Goal: Task Accomplishment & Management: Complete application form

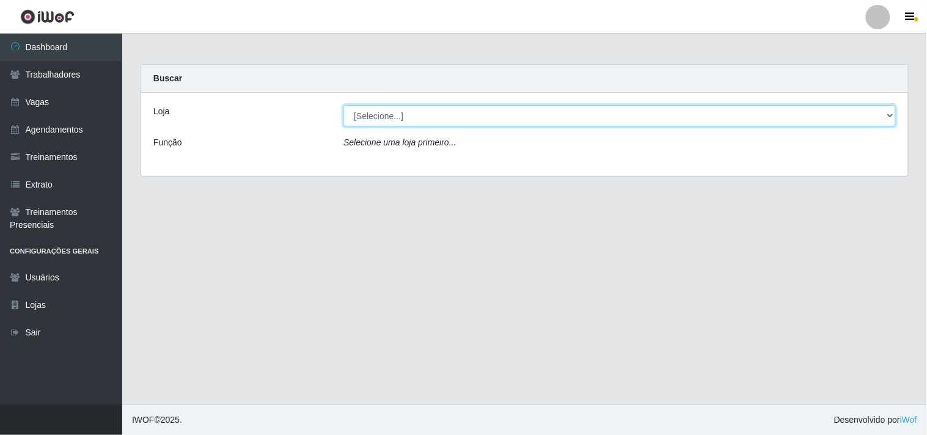
click at [434, 117] on select "[Selecione...] O Cestão - Geisel" at bounding box center [619, 115] width 552 height 21
select select "224"
click at [343, 105] on select "[Selecione...] O Cestão - Geisel" at bounding box center [619, 115] width 552 height 21
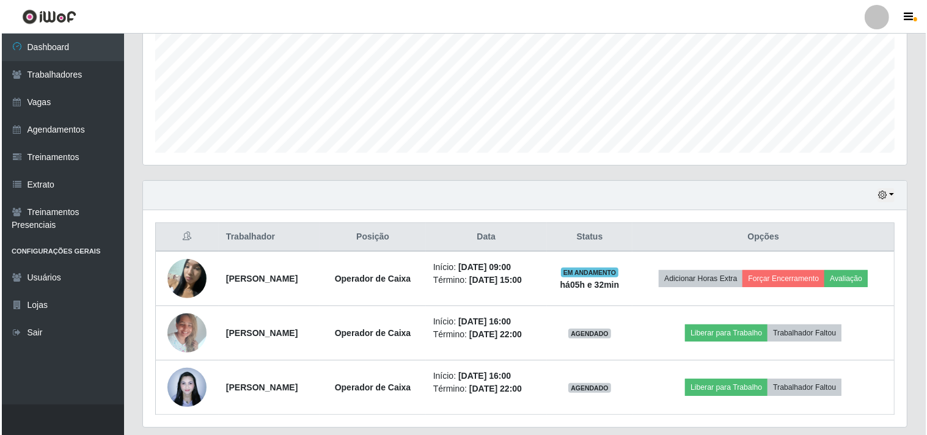
scroll to position [322, 0]
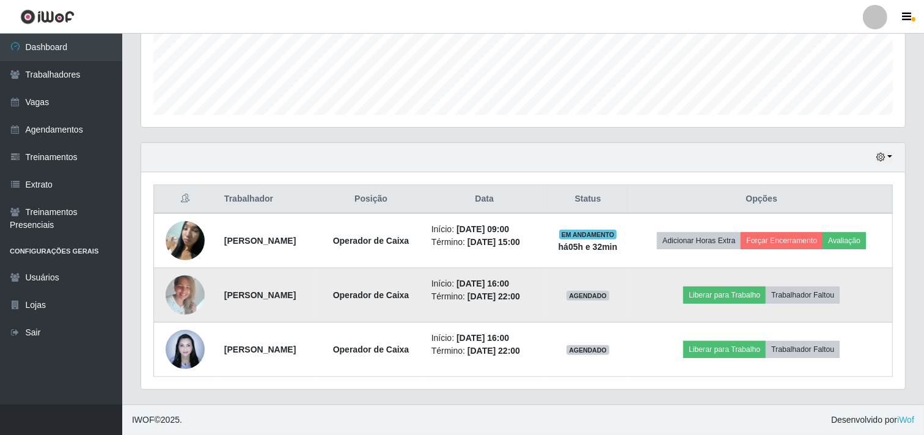
click at [188, 294] on img at bounding box center [185, 295] width 39 height 52
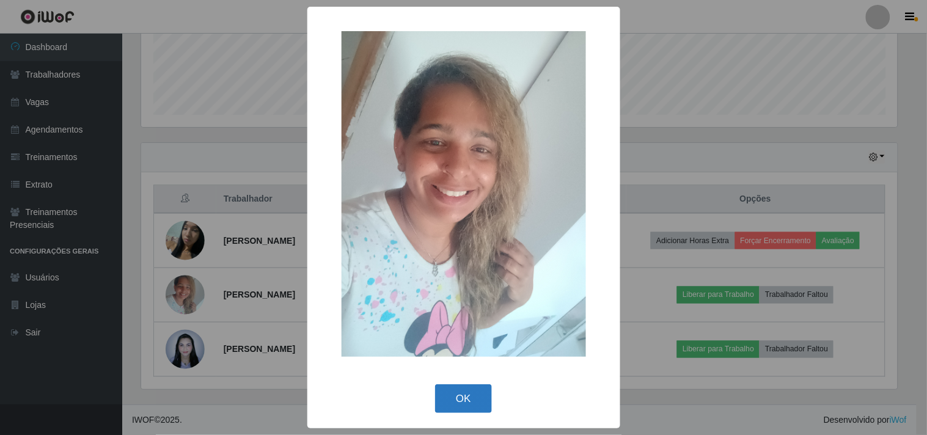
click at [461, 398] on button "OK" at bounding box center [463, 398] width 57 height 29
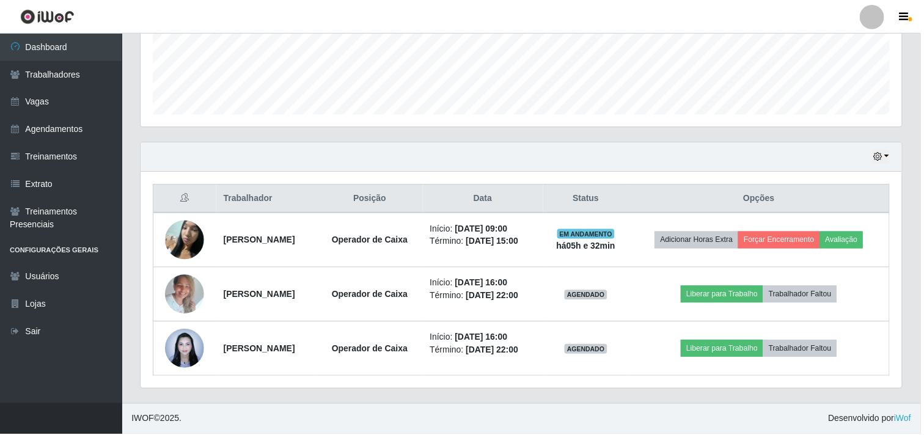
scroll to position [253, 764]
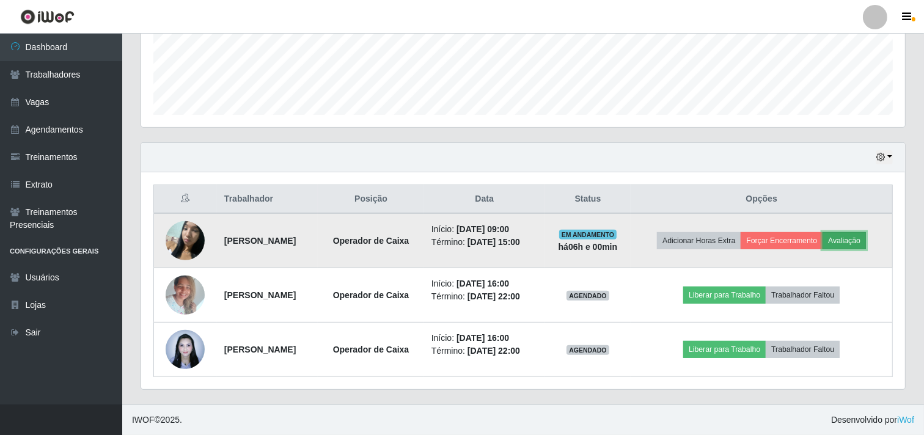
click at [863, 238] on button "Avaliação" at bounding box center [843, 240] width 43 height 17
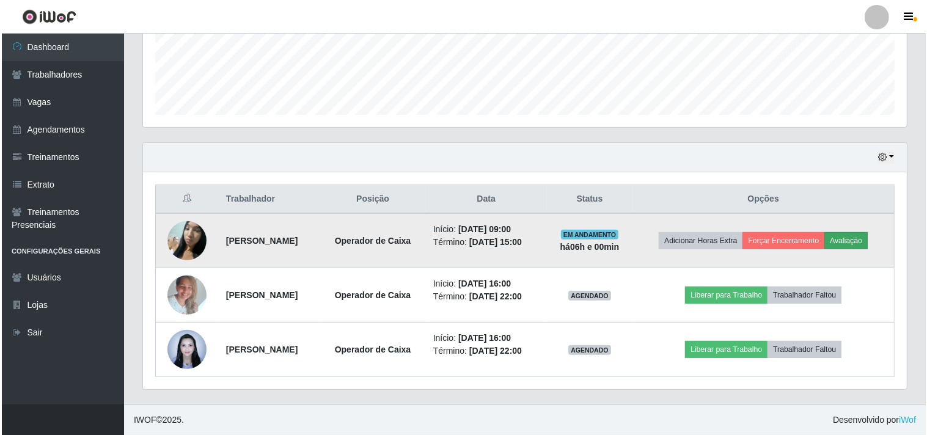
scroll to position [253, 756]
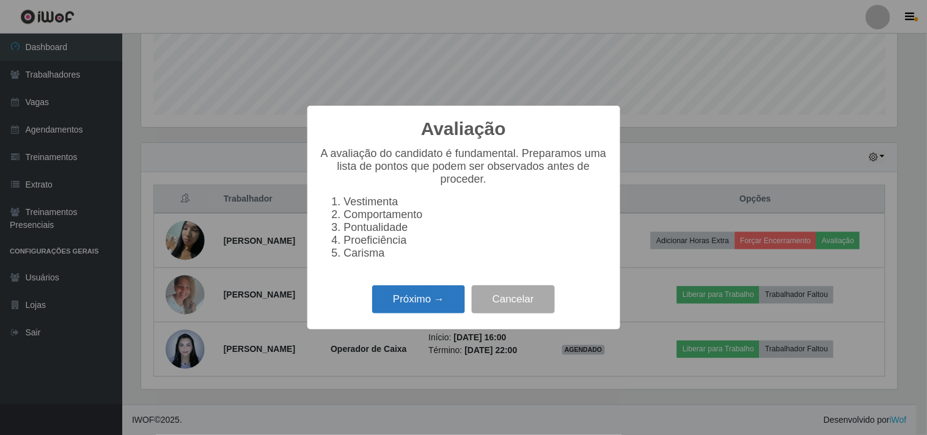
click at [438, 307] on button "Próximo →" at bounding box center [418, 299] width 93 height 29
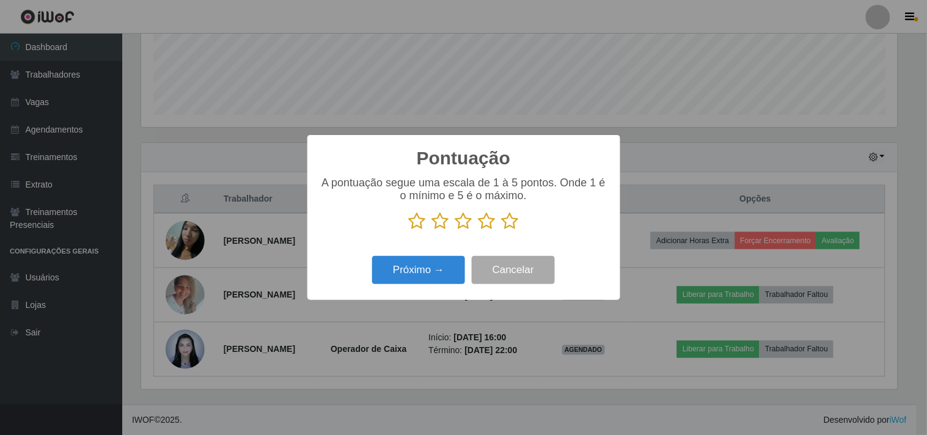
scroll to position [610696, 610193]
click at [505, 221] on icon at bounding box center [510, 221] width 17 height 18
click at [502, 230] on input "radio" at bounding box center [502, 230] width 0 height 0
click at [437, 265] on button "Próximo →" at bounding box center [418, 270] width 93 height 29
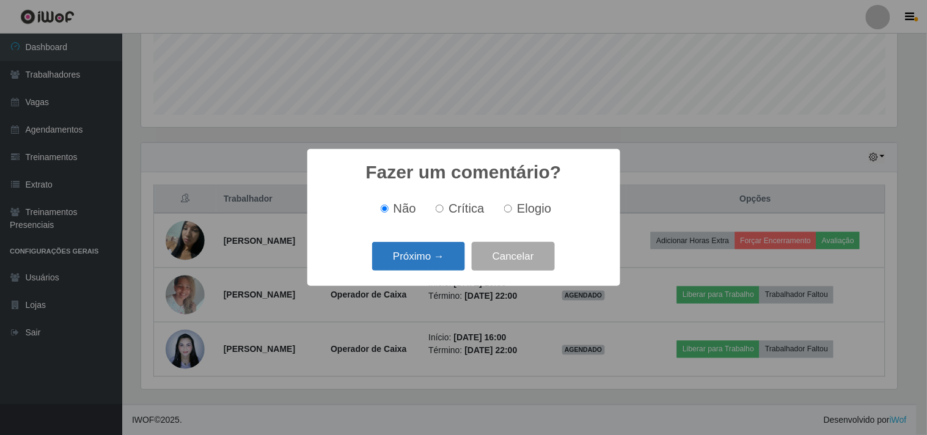
click at [437, 260] on button "Próximo →" at bounding box center [418, 256] width 93 height 29
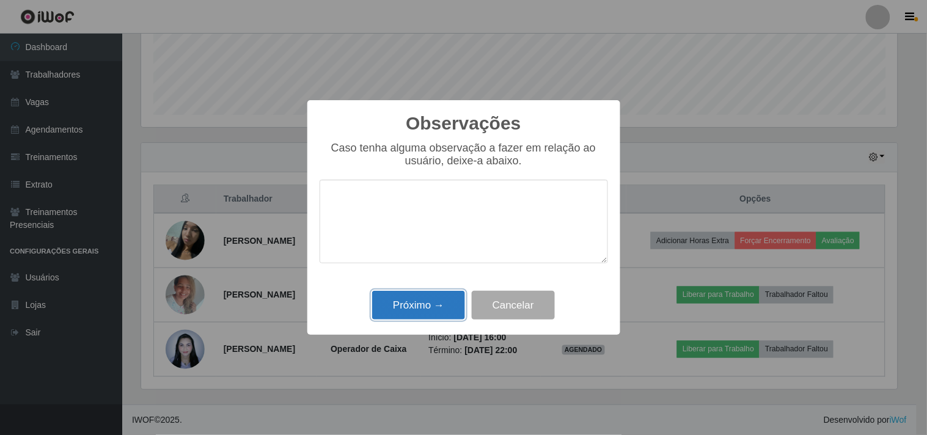
click at [428, 307] on button "Próximo →" at bounding box center [418, 305] width 93 height 29
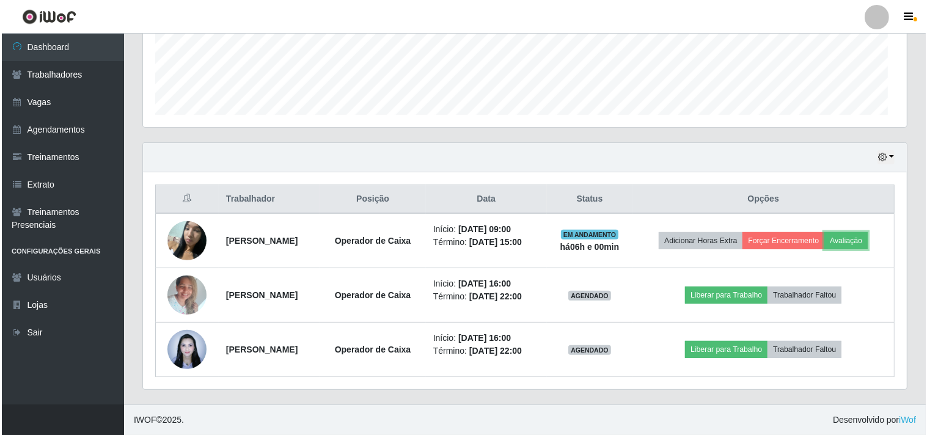
scroll to position [253, 764]
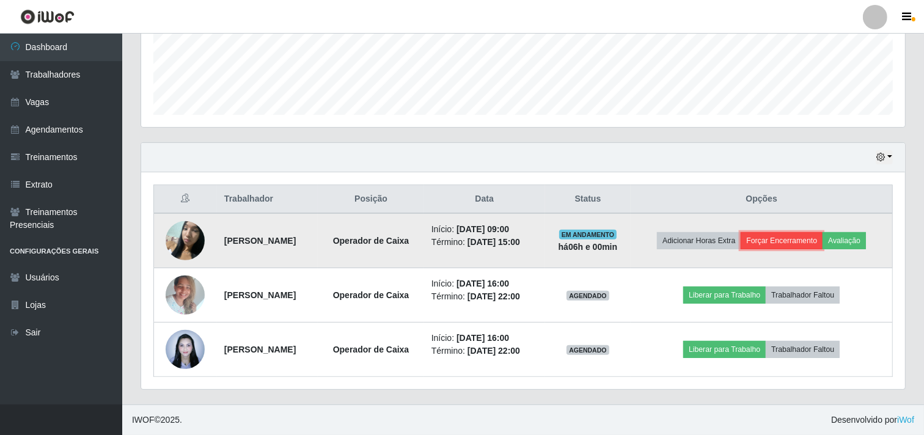
click at [786, 236] on button "Forçar Encerramento" at bounding box center [781, 240] width 82 height 17
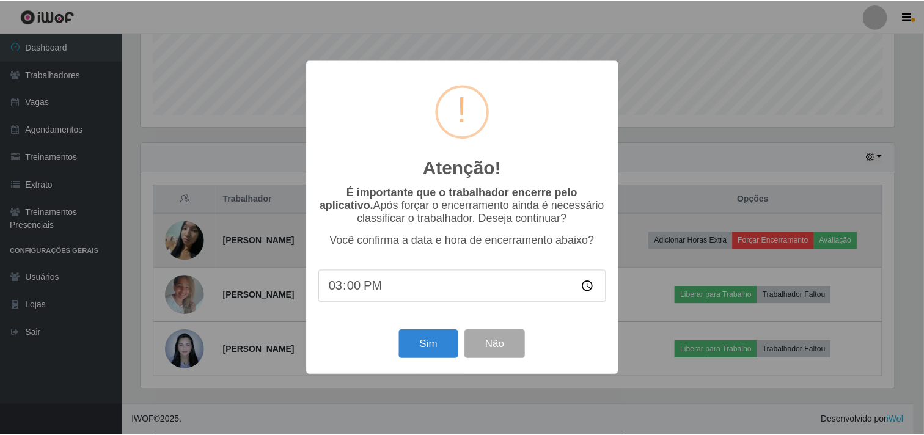
scroll to position [253, 756]
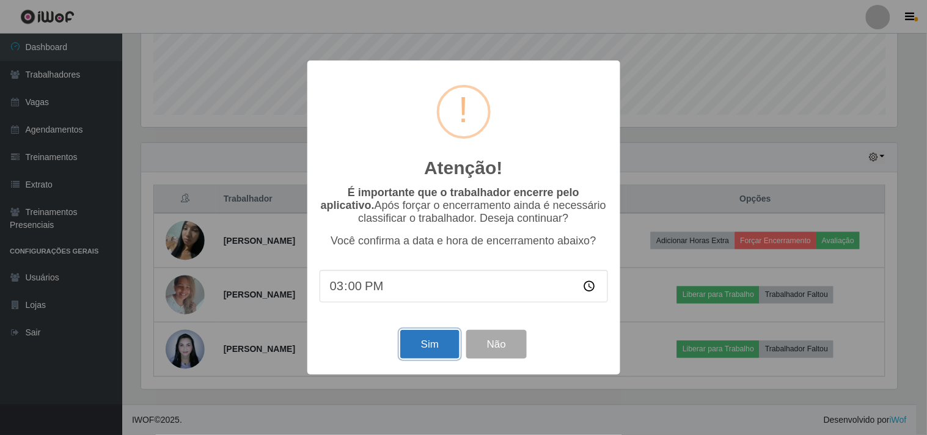
click at [429, 347] on button "Sim" at bounding box center [429, 344] width 59 height 29
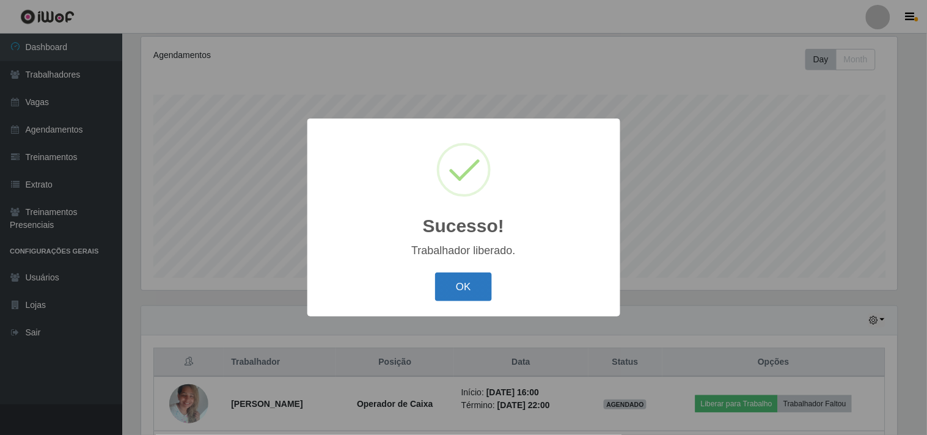
click at [447, 296] on button "OK" at bounding box center [463, 286] width 57 height 29
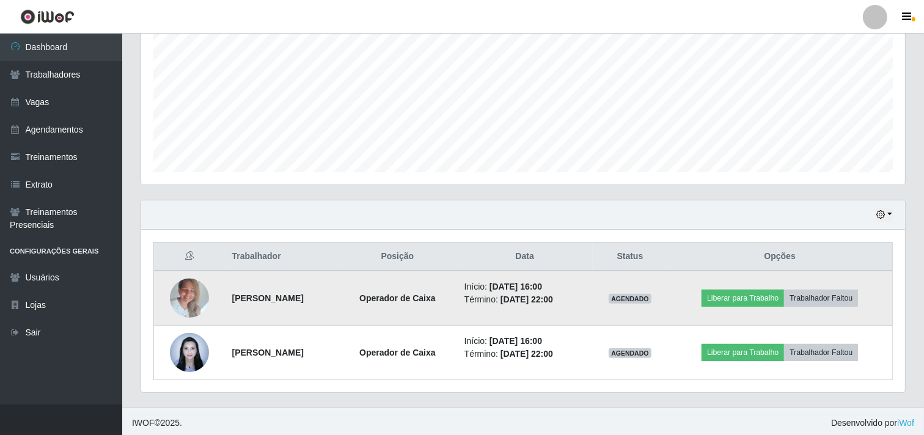
scroll to position [268, 0]
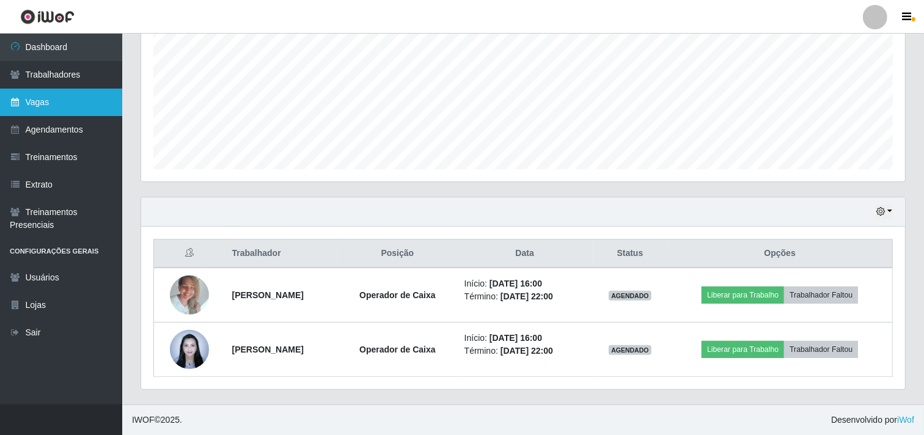
click at [74, 101] on link "Vagas" at bounding box center [61, 102] width 122 height 27
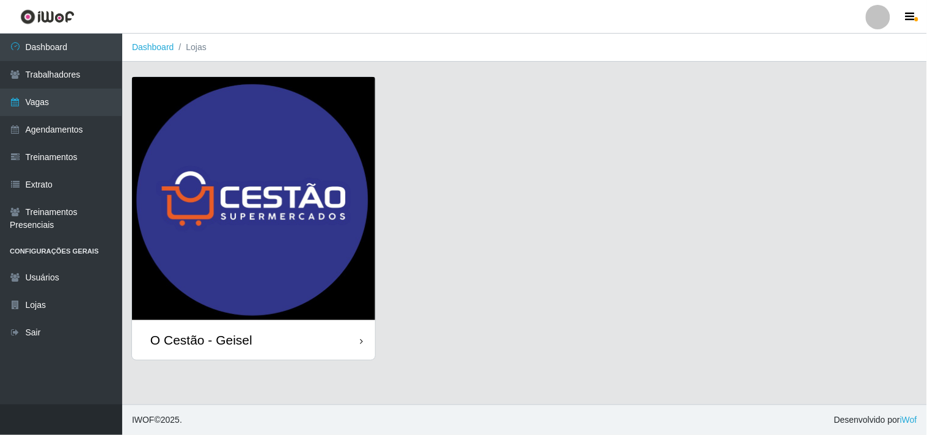
click at [203, 334] on div "O Cestão - Geisel" at bounding box center [201, 339] width 102 height 15
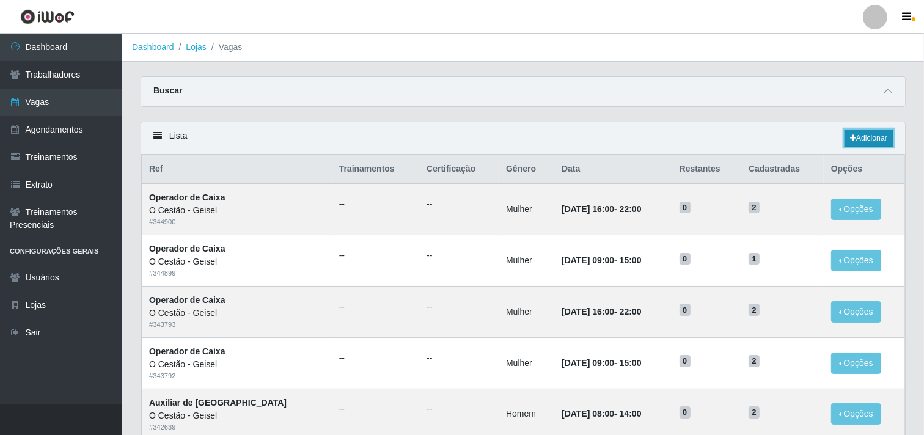
click at [864, 142] on link "Adicionar" at bounding box center [868, 138] width 48 height 17
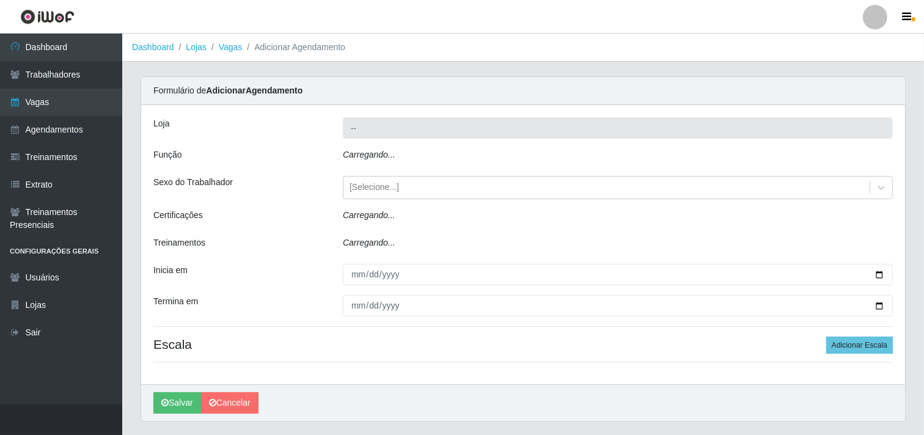
type input "O Cestão - Geisel"
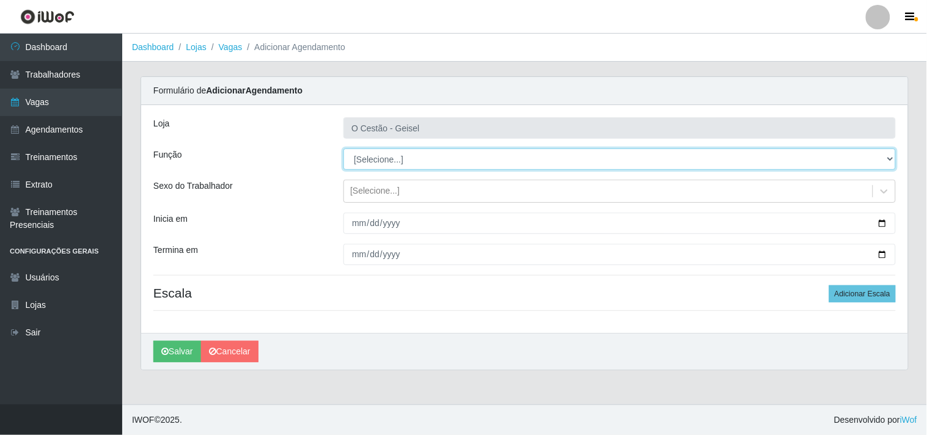
click at [400, 159] on select "[Selecione...] ASG ASG + ASG ++ Auxiliar de Estoque Auxiliar de Estoque + Auxil…" at bounding box center [619, 158] width 552 height 21
select select "72"
click at [343, 148] on select "[Selecione...] ASG ASG + ASG ++ Auxiliar de Estoque Auxiliar de Estoque + Auxil…" at bounding box center [619, 158] width 552 height 21
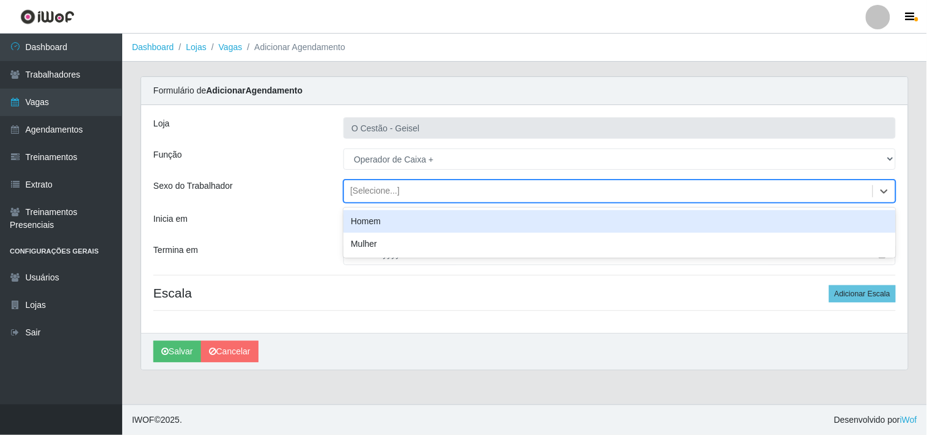
click at [364, 196] on div "[Selecione...]" at bounding box center [374, 191] width 49 height 13
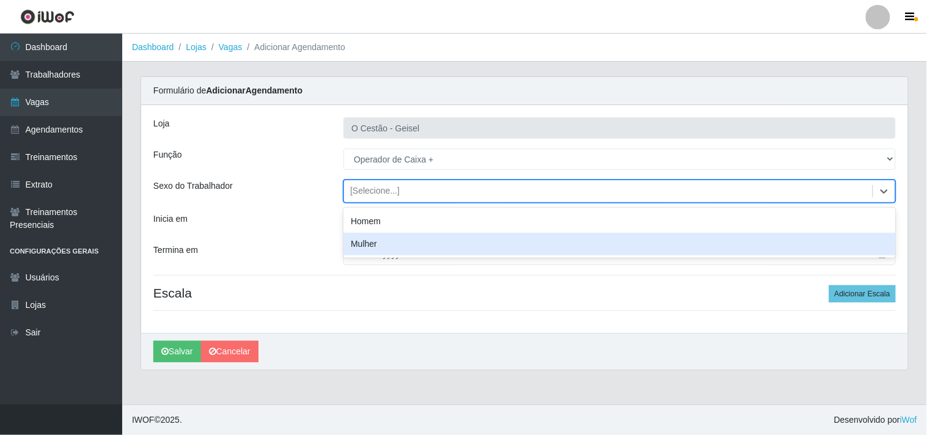
click at [361, 247] on div "Mulher" at bounding box center [619, 244] width 552 height 23
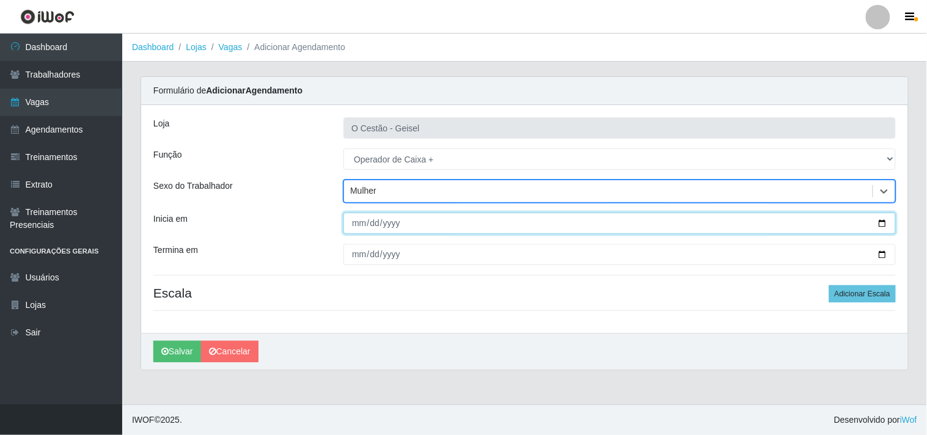
click at [375, 220] on input "Inicia em" at bounding box center [619, 223] width 552 height 21
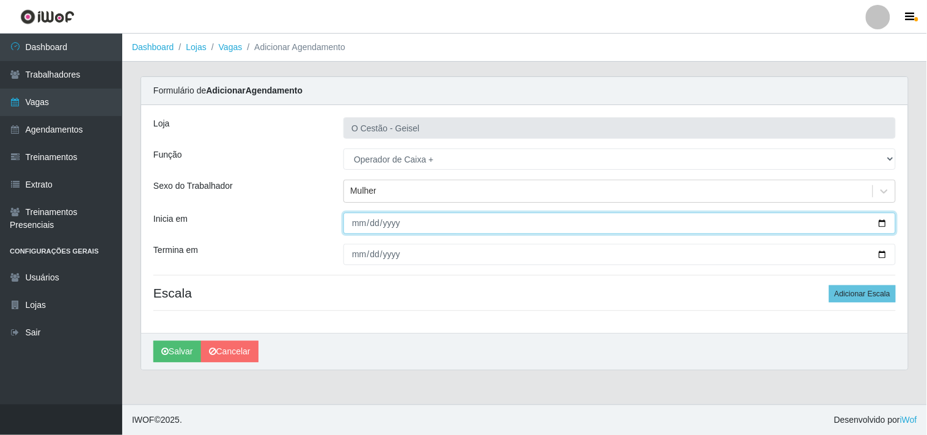
click at [883, 223] on input "Inicia em" at bounding box center [619, 223] width 552 height 21
type input "[DATE]"
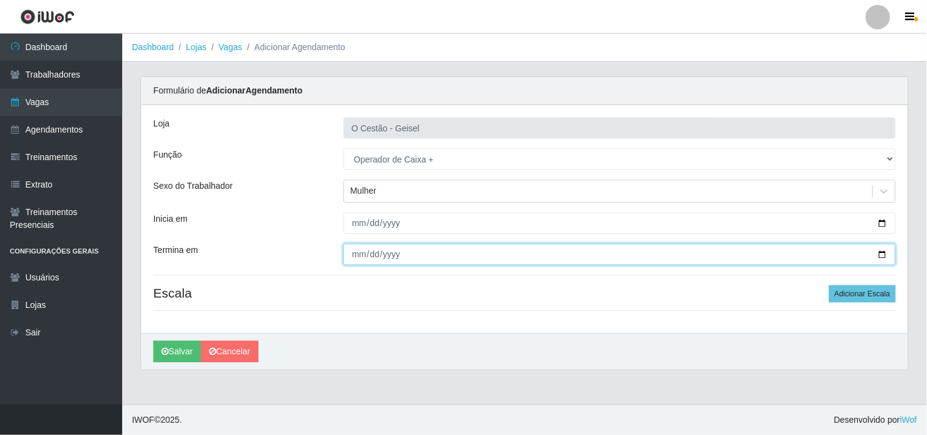
click at [877, 249] on input "Termina em" at bounding box center [619, 254] width 552 height 21
type input "[DATE]"
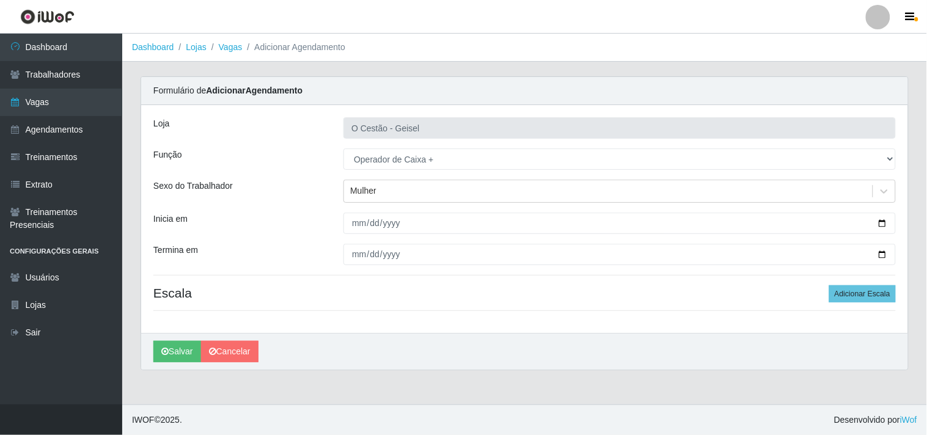
click at [505, 298] on h4 "Escala Adicionar Escala" at bounding box center [524, 292] width 742 height 15
click at [871, 294] on button "Adicionar Escala" at bounding box center [862, 293] width 67 height 17
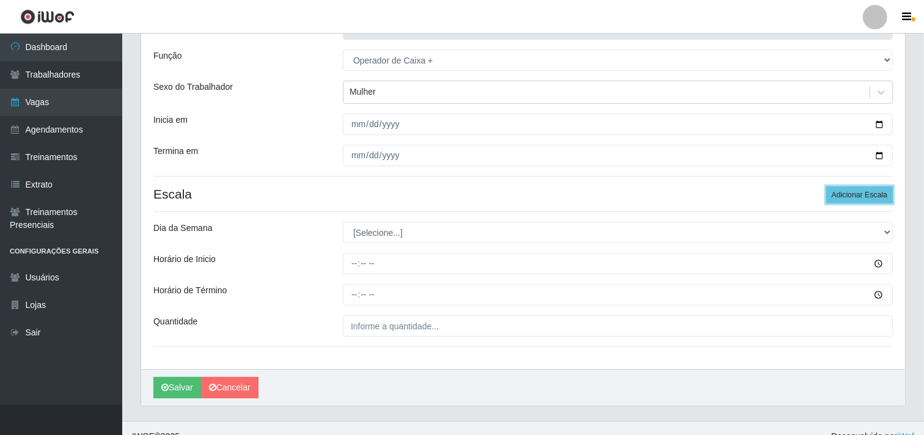
scroll to position [116, 0]
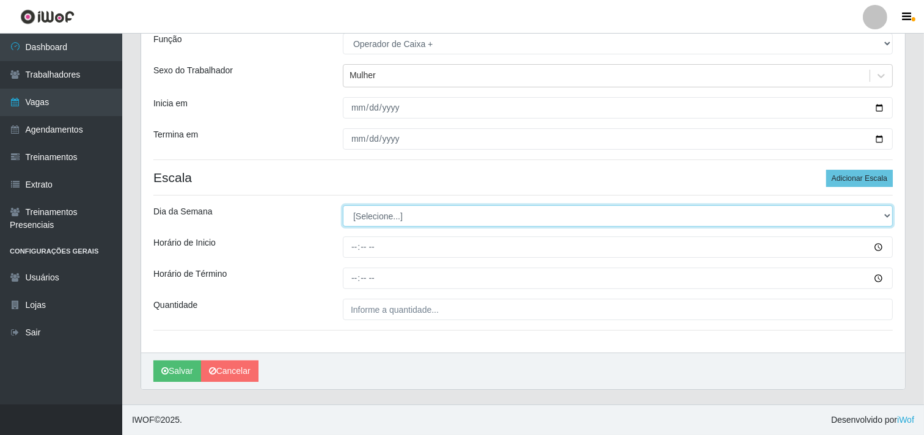
click at [404, 216] on select "[Selecione...] Segunda Terça Quarta Quinta Sexta Sábado Domingo" at bounding box center [618, 215] width 550 height 21
select select "0"
click at [343, 205] on select "[Selecione...] Segunda Terça Quarta Quinta Sexta Sábado Domingo" at bounding box center [618, 215] width 550 height 21
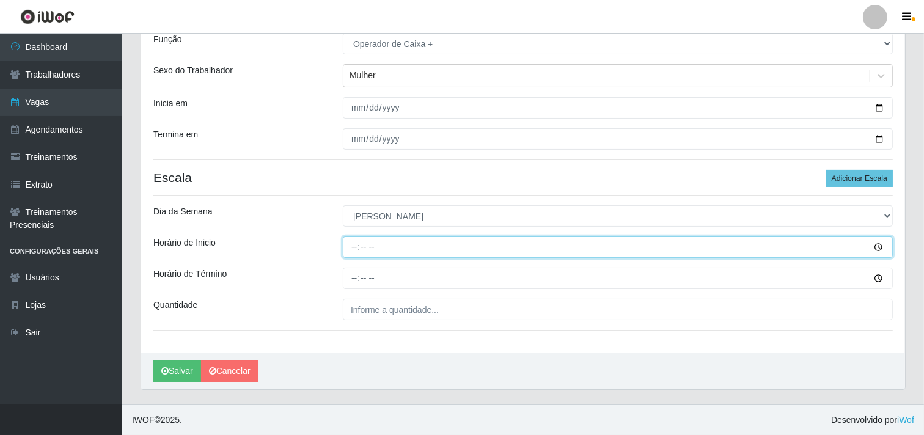
click at [353, 250] on input "Horário de Inicio" at bounding box center [618, 246] width 550 height 21
type input "09:00"
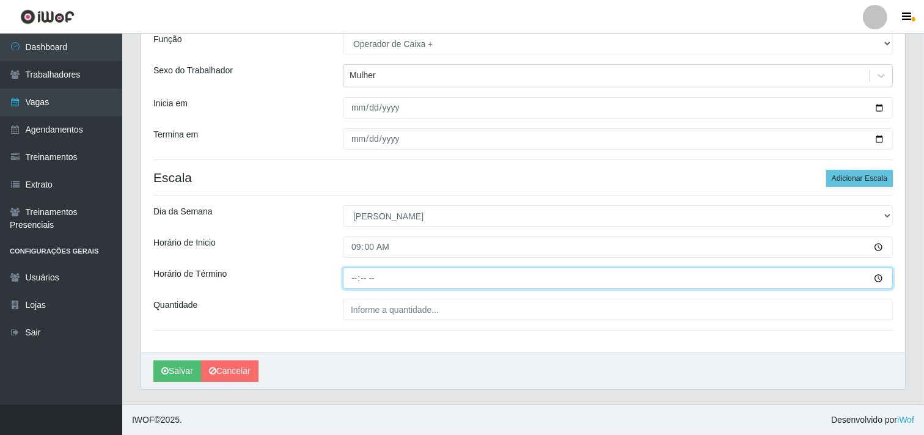
click at [355, 286] on input "Horário de Término" at bounding box center [618, 278] width 550 height 21
type input "15:00"
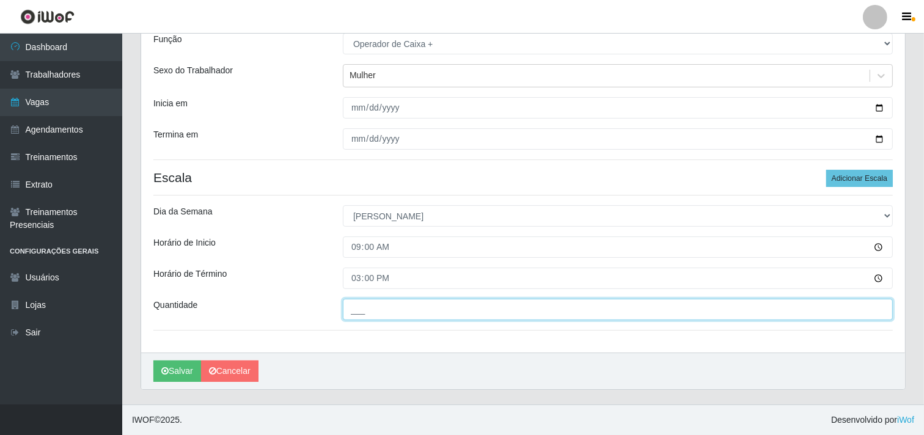
click at [367, 313] on input "___" at bounding box center [618, 309] width 550 height 21
type input "4__"
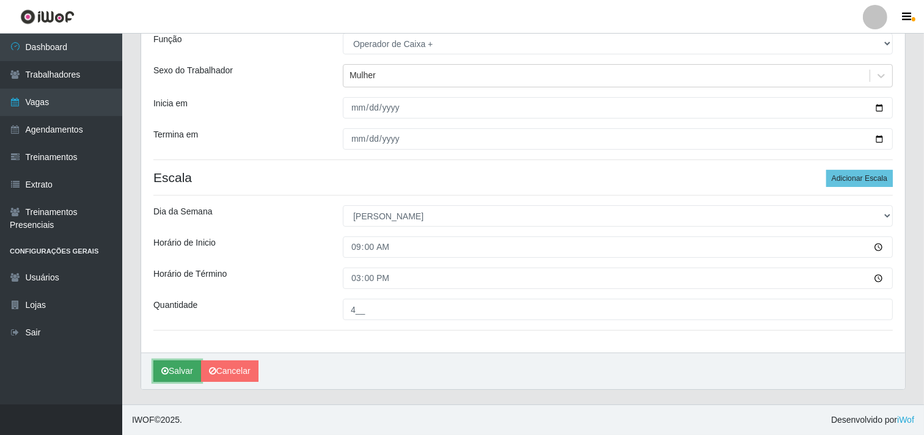
click at [184, 373] on button "Salvar" at bounding box center [177, 370] width 48 height 21
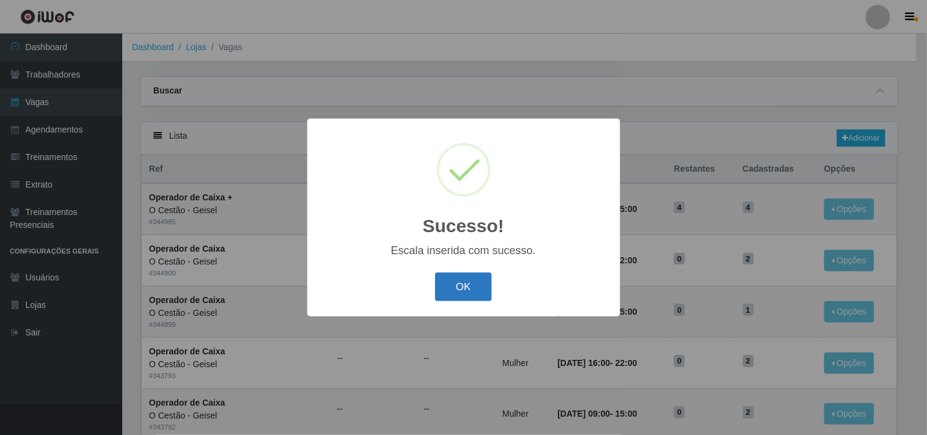
click at [456, 279] on button "OK" at bounding box center [463, 286] width 57 height 29
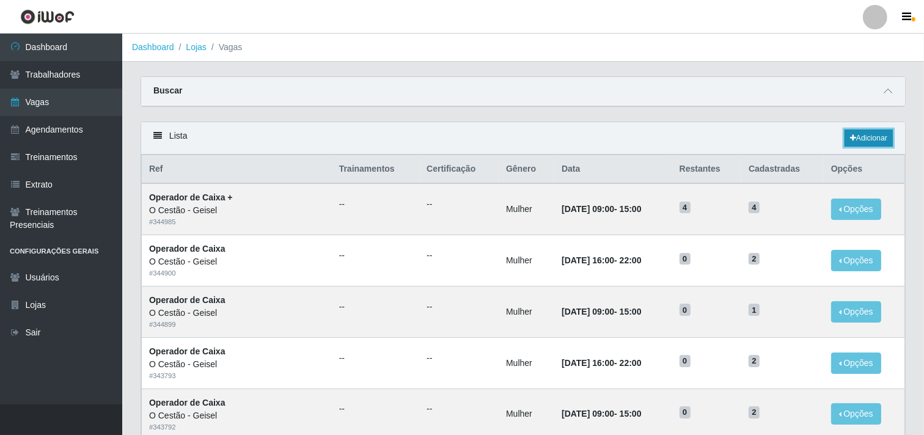
click at [869, 135] on link "Adicionar" at bounding box center [868, 138] width 48 height 17
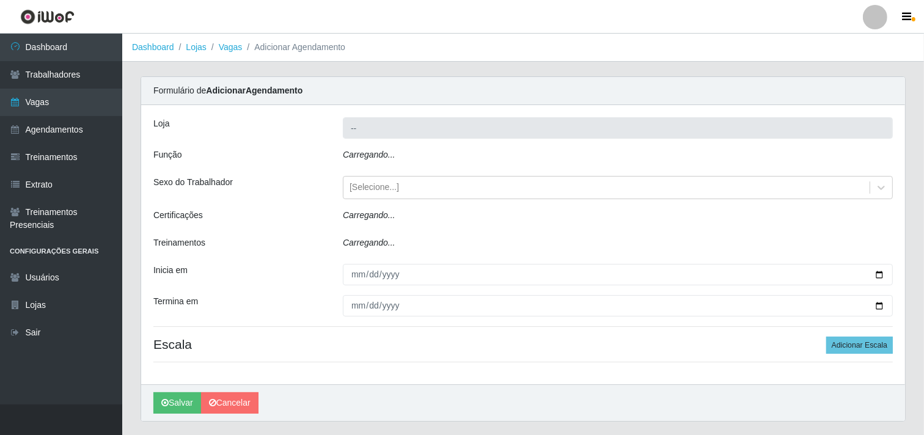
type input "O Cestão - Geisel"
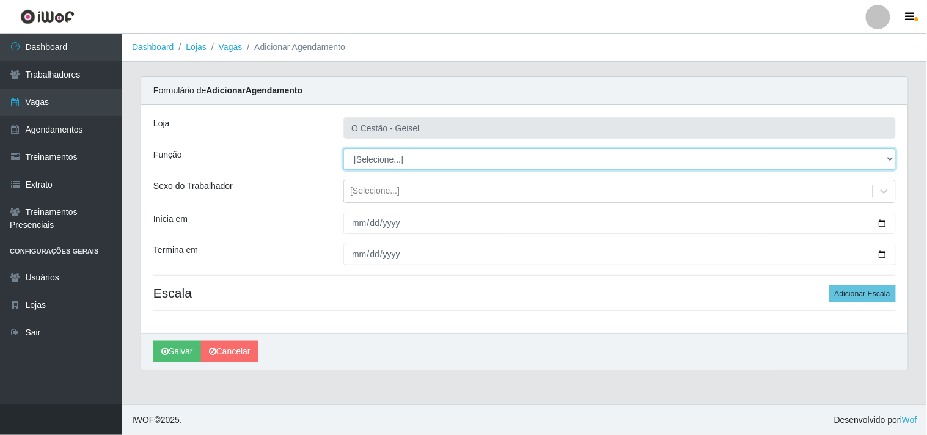
click at [375, 157] on select "[Selecione...] ASG ASG + ASG ++ Auxiliar de Estoque Auxiliar de Estoque + Auxil…" at bounding box center [619, 158] width 552 height 21
select select "72"
click at [343, 148] on select "[Selecione...] ASG ASG + ASG ++ Auxiliar de Estoque Auxiliar de Estoque + Auxil…" at bounding box center [619, 158] width 552 height 21
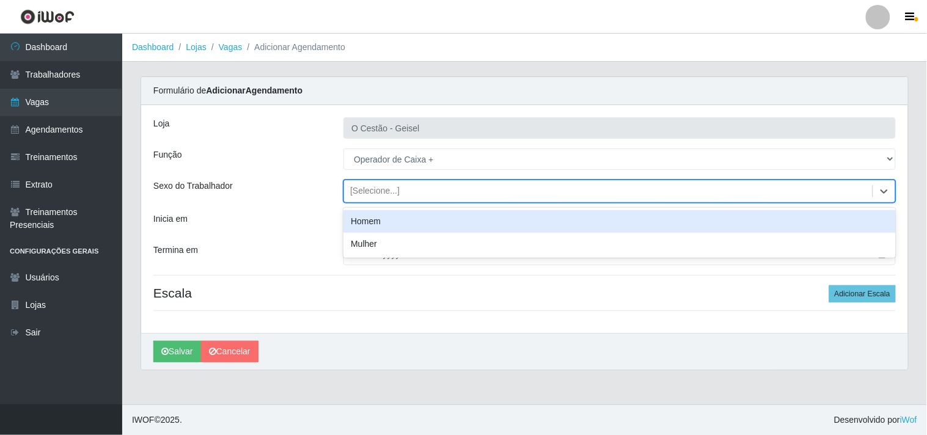
click at [367, 192] on div "[Selecione...]" at bounding box center [374, 191] width 49 height 13
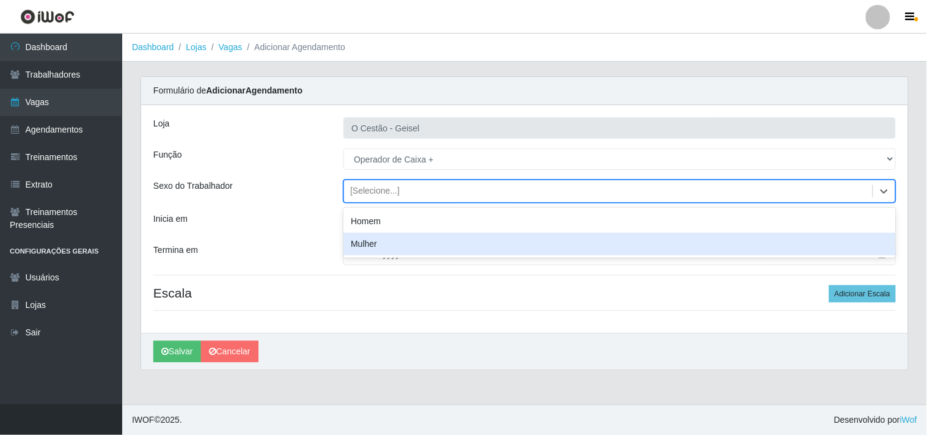
click at [362, 246] on div "Mulher" at bounding box center [619, 244] width 552 height 23
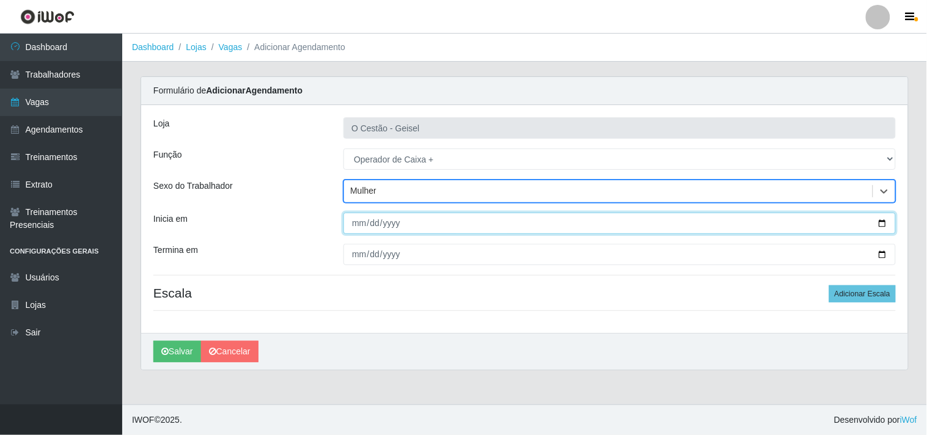
click at [358, 217] on input "Inicia em" at bounding box center [619, 223] width 552 height 21
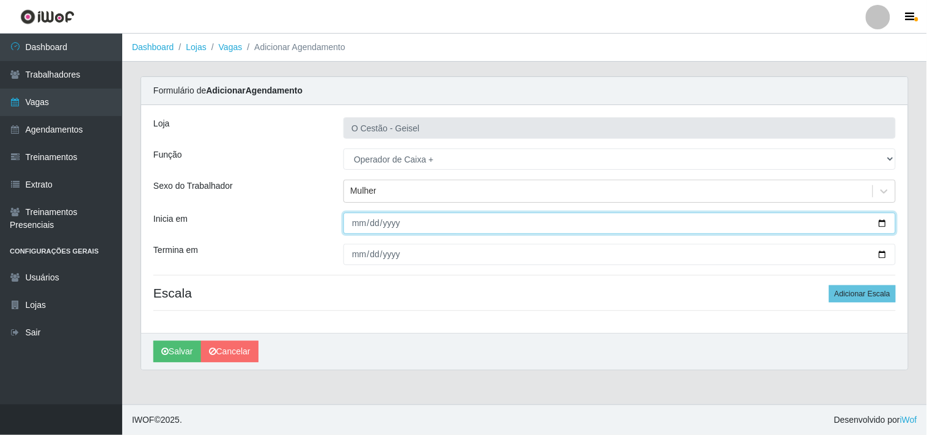
click at [883, 222] on input "Inicia em" at bounding box center [619, 223] width 552 height 21
type input "[DATE]"
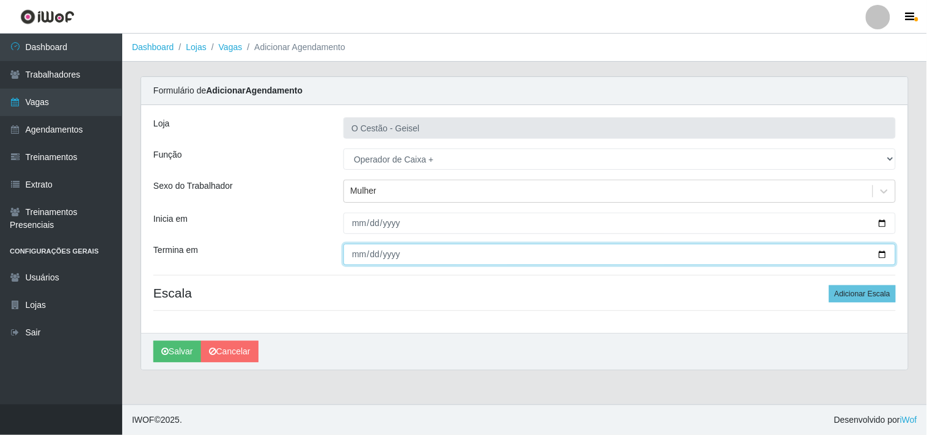
click at [882, 257] on input "Termina em" at bounding box center [619, 254] width 552 height 21
type input "[DATE]"
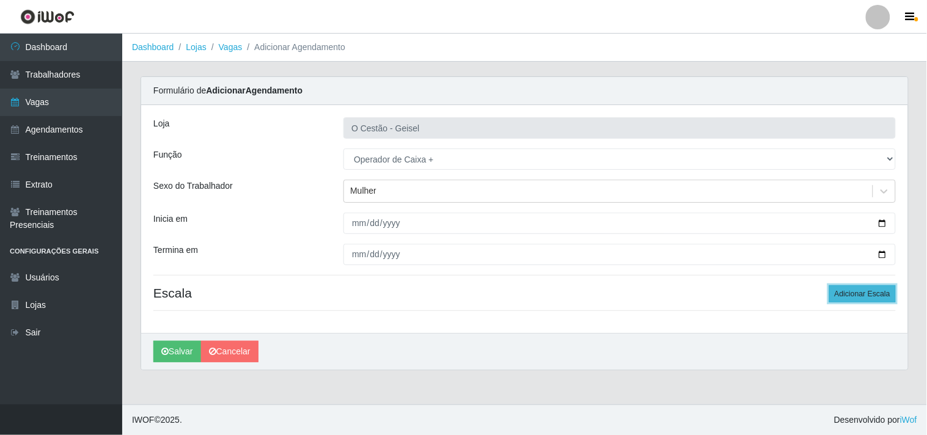
click at [841, 291] on button "Adicionar Escala" at bounding box center [862, 293] width 67 height 17
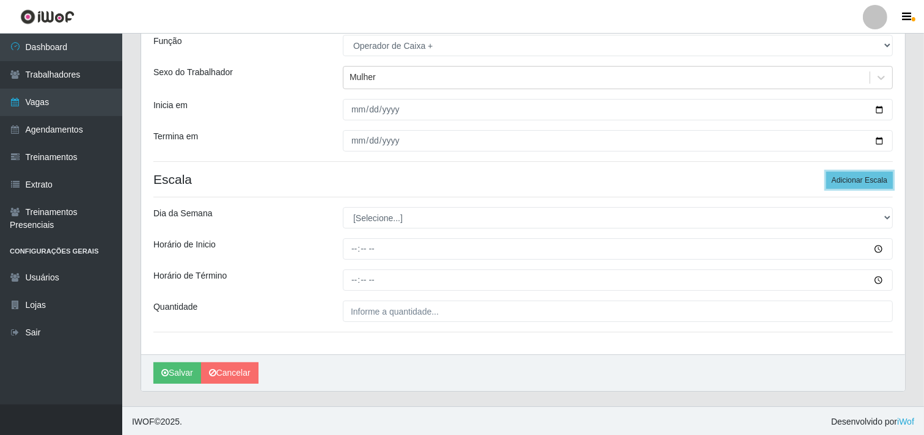
scroll to position [116, 0]
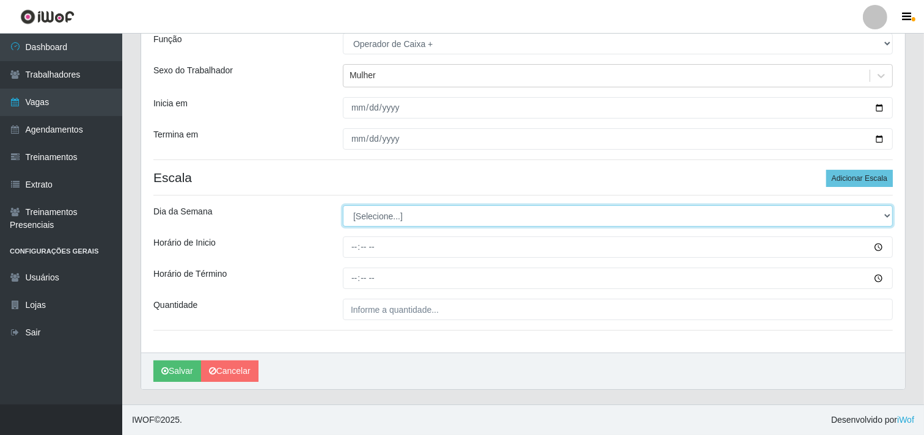
click at [453, 219] on select "[Selecione...] Segunda Terça Quarta Quinta Sexta Sábado Domingo" at bounding box center [618, 215] width 550 height 21
select select "0"
click at [343, 205] on select "[Selecione...] Segunda Terça Quarta Quinta Sexta Sábado Domingo" at bounding box center [618, 215] width 550 height 21
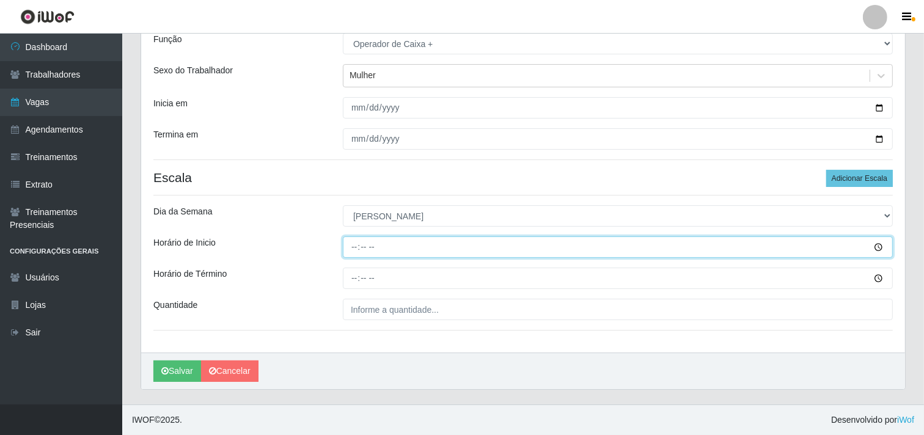
click at [878, 252] on input "Horário de Inicio" at bounding box center [618, 246] width 550 height 21
click at [353, 242] on input "Horário de Inicio" at bounding box center [618, 246] width 550 height 21
type input "15:00"
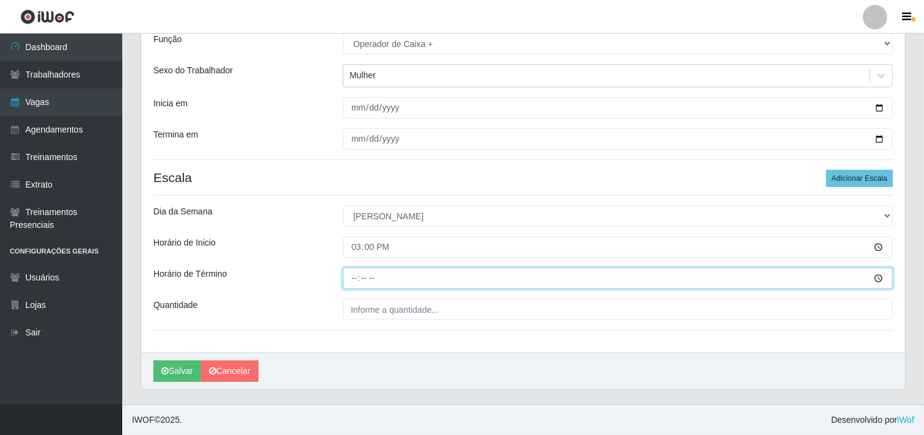
click at [357, 275] on input "Horário de Término" at bounding box center [618, 278] width 550 height 21
type input "15:00"
click at [358, 279] on input "Horário de Término" at bounding box center [618, 278] width 550 height 21
type input "21:00"
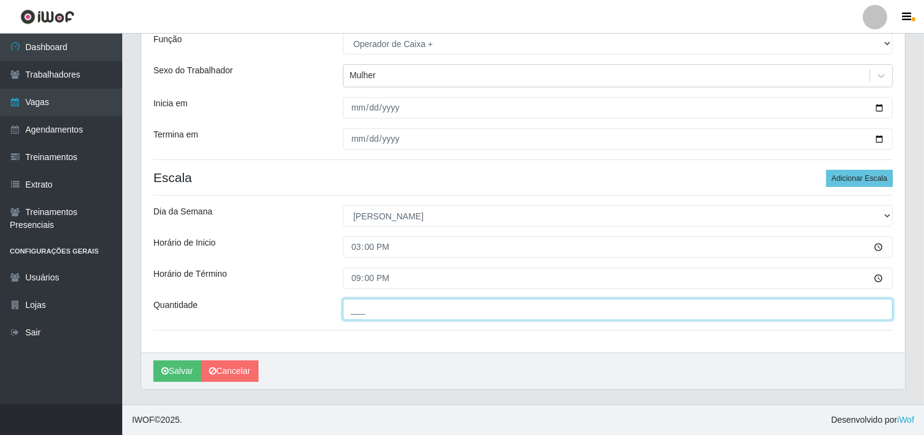
click at [416, 313] on input "___" at bounding box center [618, 309] width 550 height 21
type input "5__"
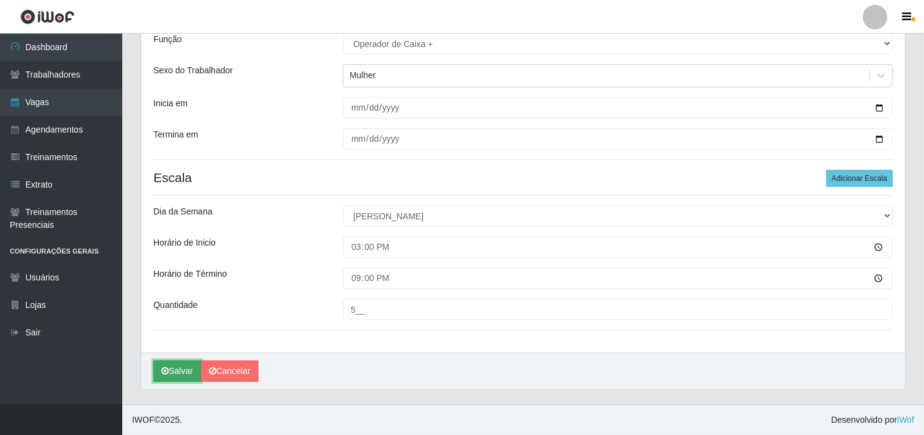
click at [176, 369] on button "Salvar" at bounding box center [177, 370] width 48 height 21
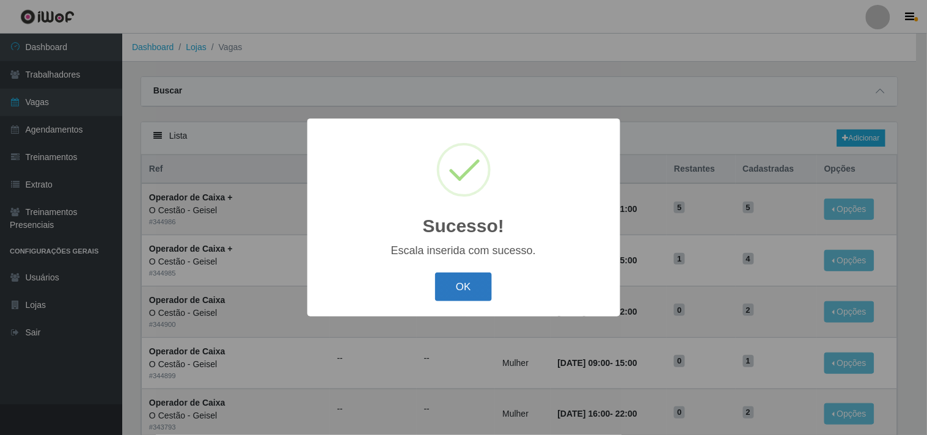
click at [467, 284] on button "OK" at bounding box center [463, 286] width 57 height 29
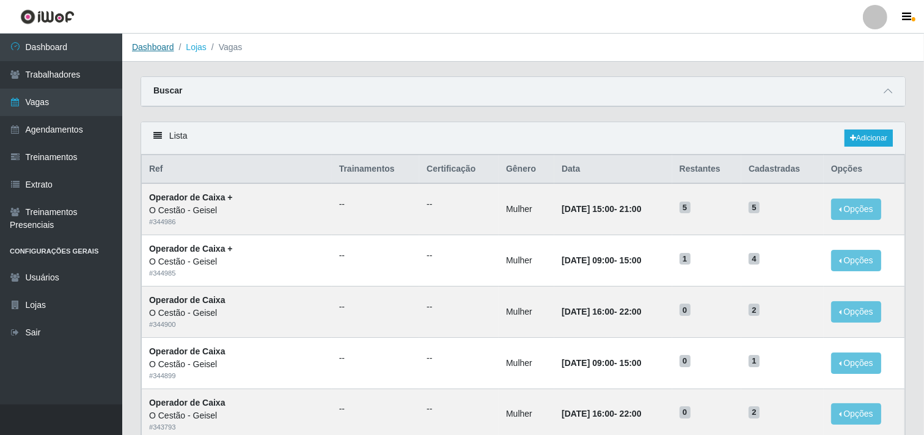
click at [152, 49] on link "Dashboard" at bounding box center [153, 47] width 42 height 10
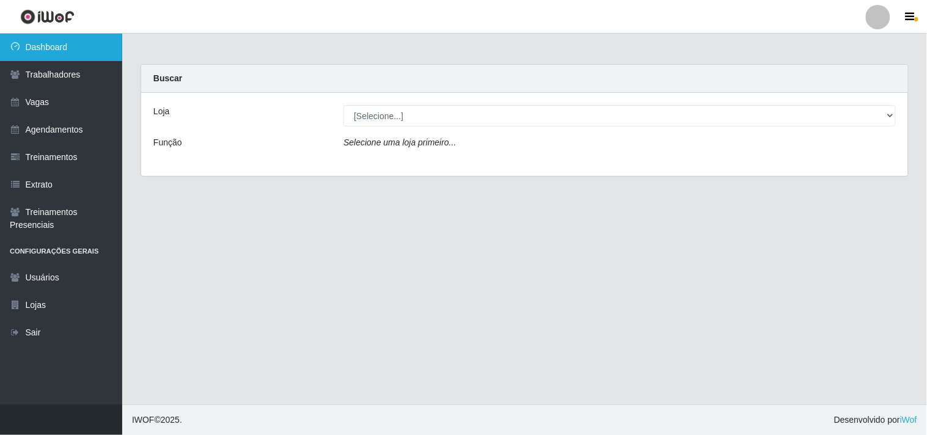
click at [86, 55] on link "Dashboard" at bounding box center [61, 47] width 122 height 27
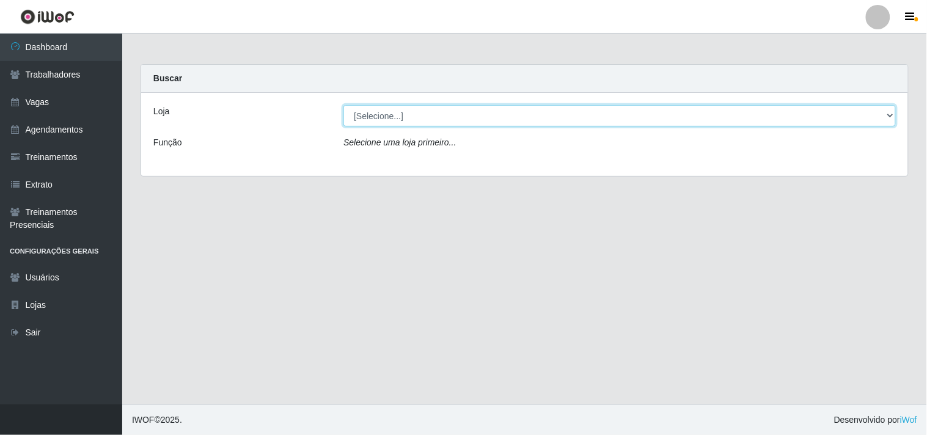
click at [394, 111] on select "[Selecione...] O Cestão - Geisel" at bounding box center [619, 115] width 552 height 21
select select "224"
click at [343, 105] on select "[Selecione...] O Cestão - Geisel" at bounding box center [619, 115] width 552 height 21
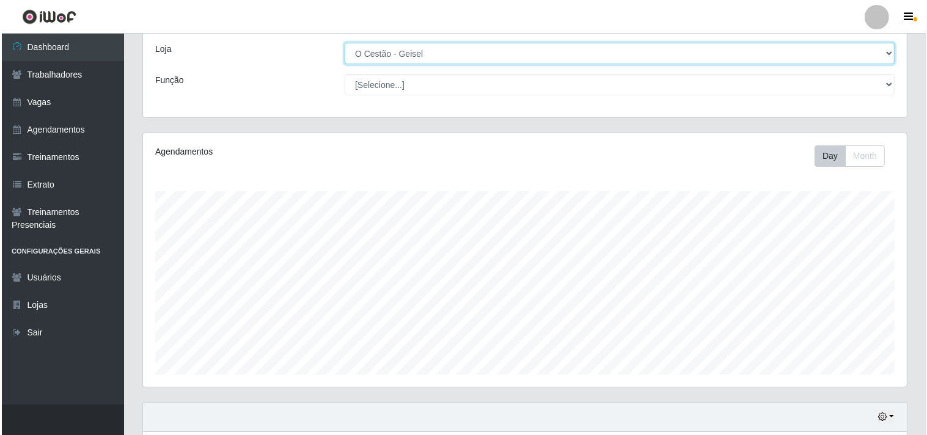
scroll to position [268, 0]
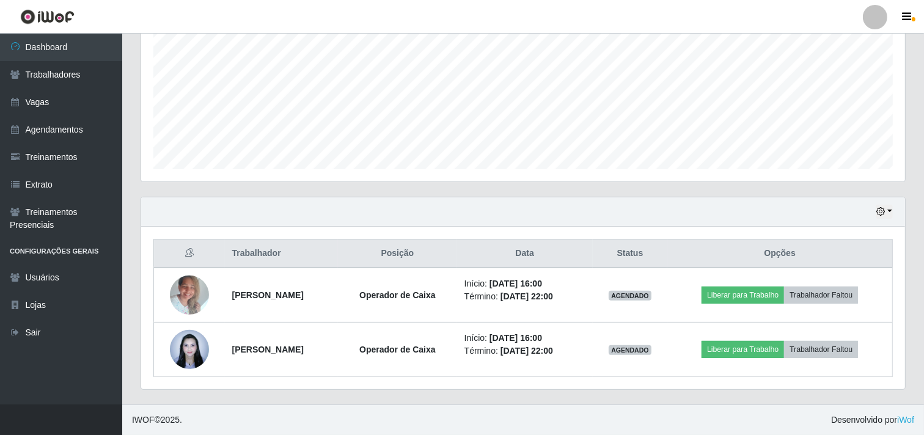
click at [614, 379] on div "Trabalhador Posição Data Status Opções Suenia de [PERSON_NAME] Operador de Caix…" at bounding box center [523, 308] width 764 height 163
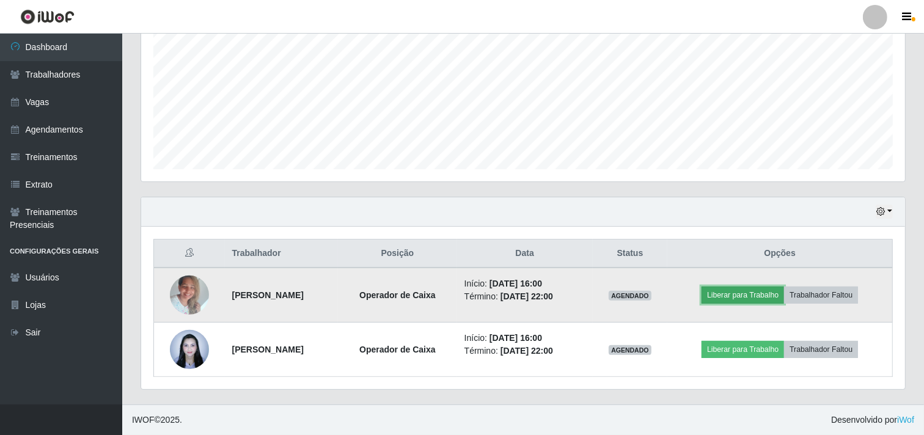
click at [750, 298] on button "Liberar para Trabalho" at bounding box center [742, 295] width 82 height 17
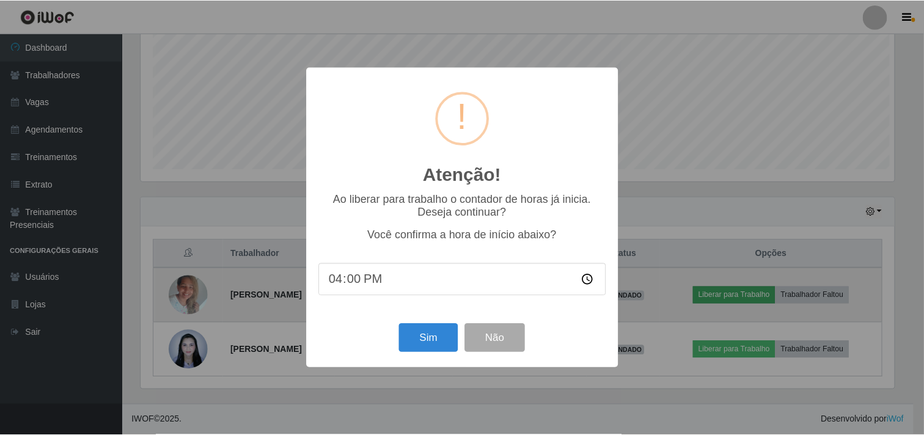
scroll to position [253, 756]
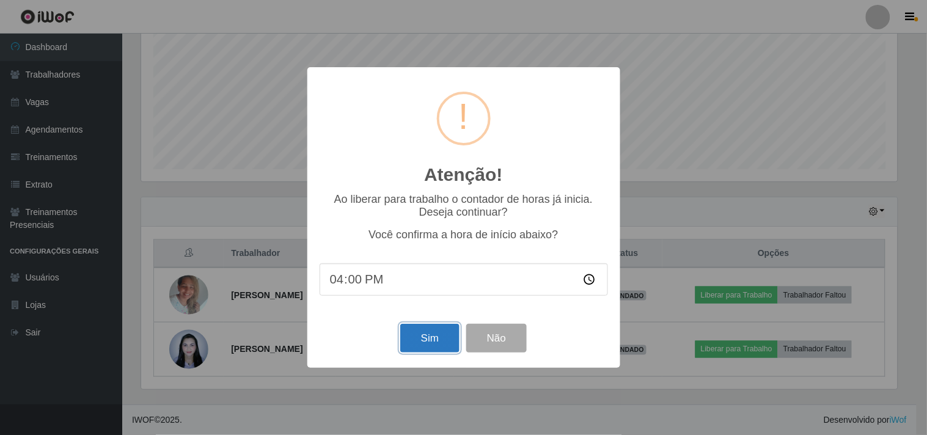
click at [433, 339] on button "Sim" at bounding box center [429, 338] width 59 height 29
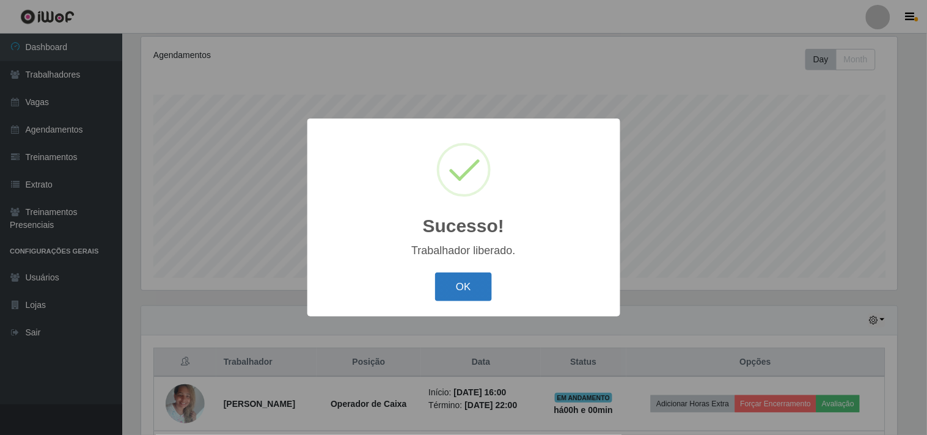
click at [469, 283] on button "OK" at bounding box center [463, 286] width 57 height 29
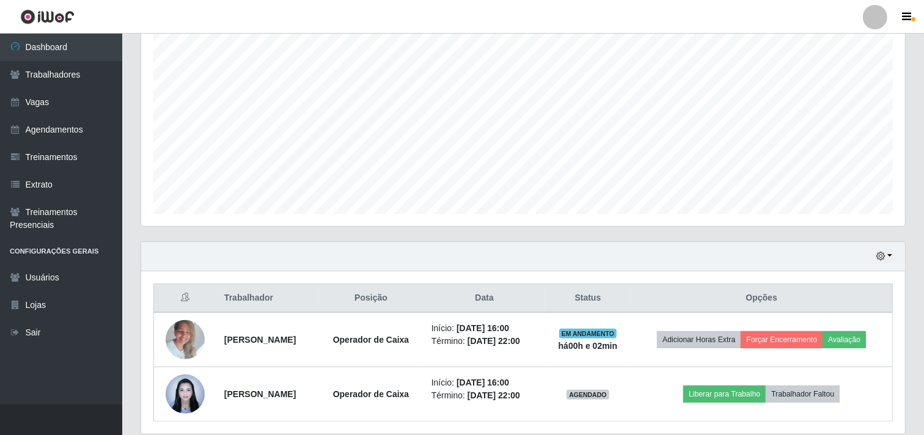
scroll to position [268, 0]
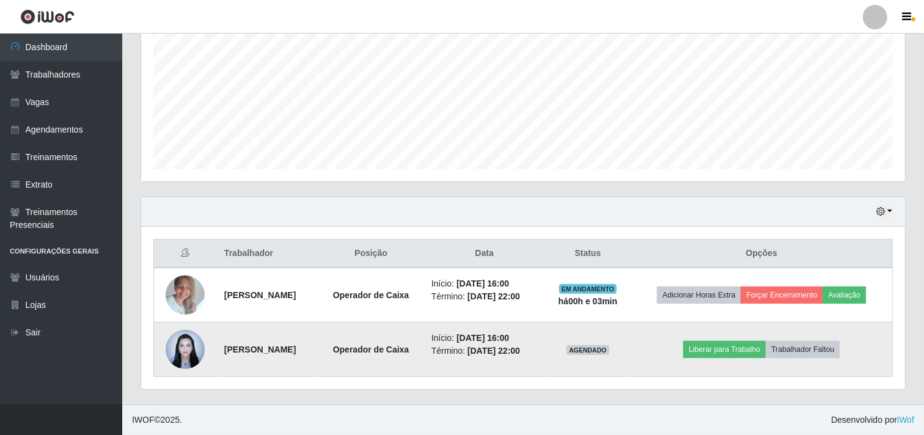
click at [751, 360] on td "Liberar para Trabalho Trabalhador Faltou" at bounding box center [761, 350] width 261 height 54
click at [760, 344] on button "Liberar para Trabalho" at bounding box center [724, 349] width 82 height 17
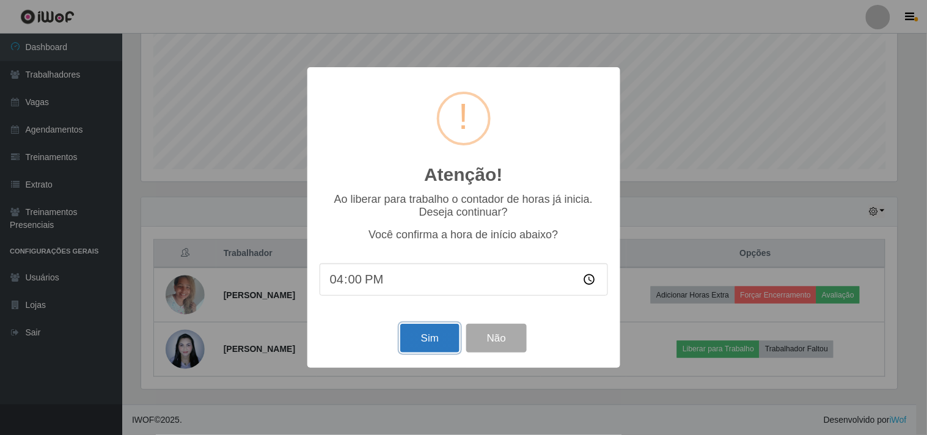
click at [420, 336] on button "Sim" at bounding box center [429, 338] width 59 height 29
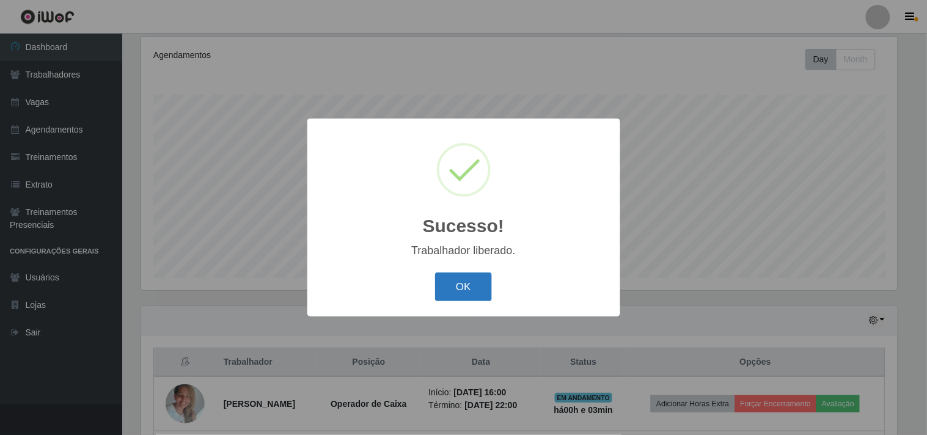
click at [464, 296] on button "OK" at bounding box center [463, 286] width 57 height 29
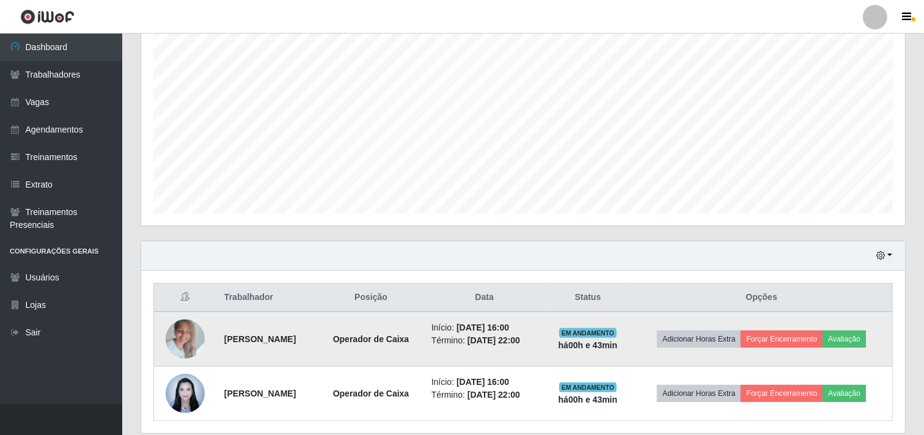
scroll to position [200, 0]
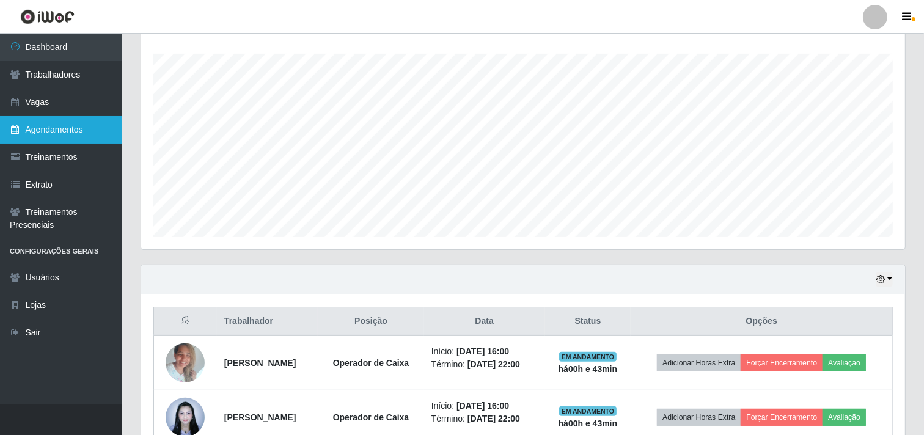
click at [59, 125] on link "Agendamentos" at bounding box center [61, 129] width 122 height 27
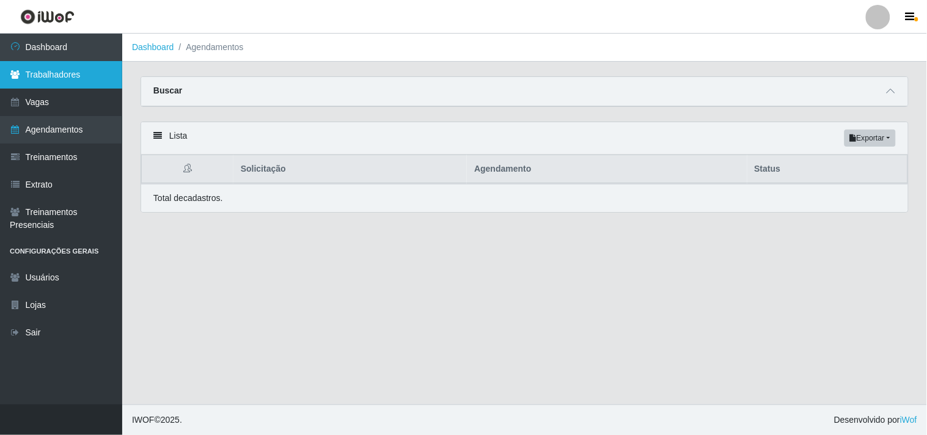
click at [84, 63] on link "Trabalhadores" at bounding box center [61, 74] width 122 height 27
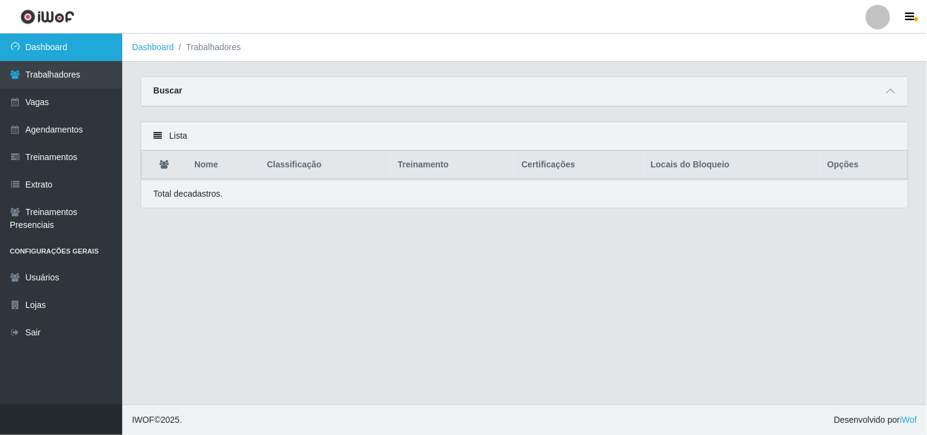
click at [96, 45] on link "Dashboard" at bounding box center [61, 47] width 122 height 27
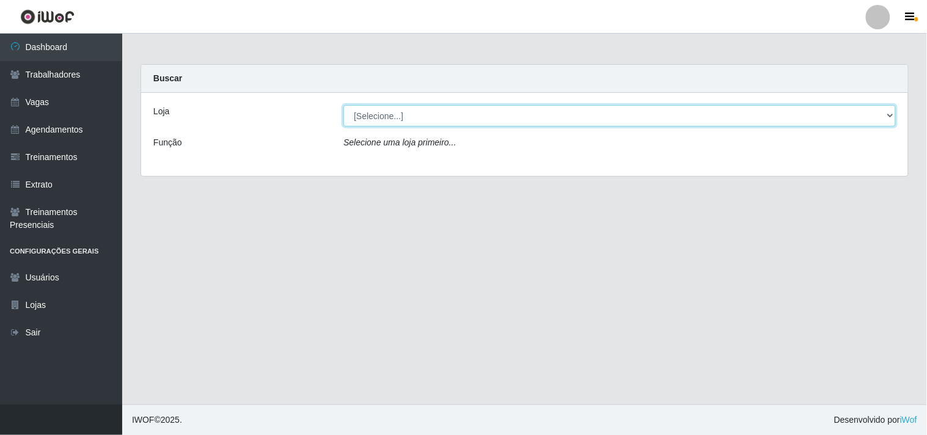
click at [450, 112] on select "[Selecione...] O Cestão - Geisel" at bounding box center [619, 115] width 552 height 21
select select "224"
click at [343, 105] on select "[Selecione...] O Cestão - Geisel" at bounding box center [619, 115] width 552 height 21
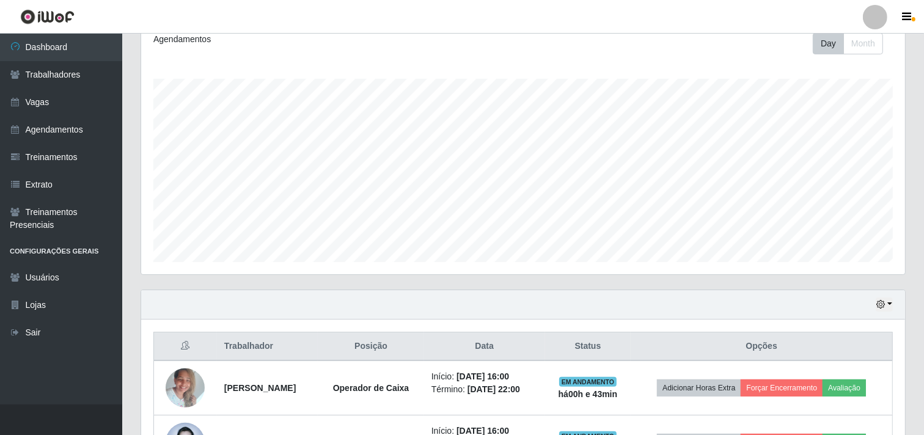
scroll to position [268, 0]
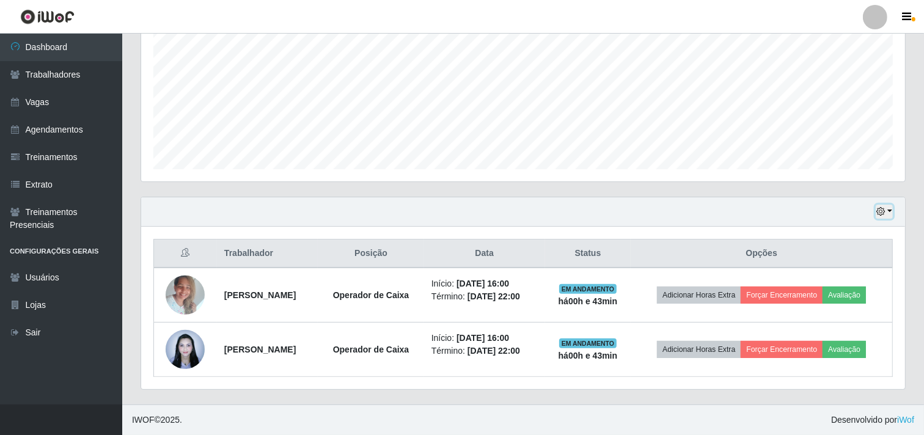
click at [888, 210] on button "button" at bounding box center [883, 212] width 17 height 14
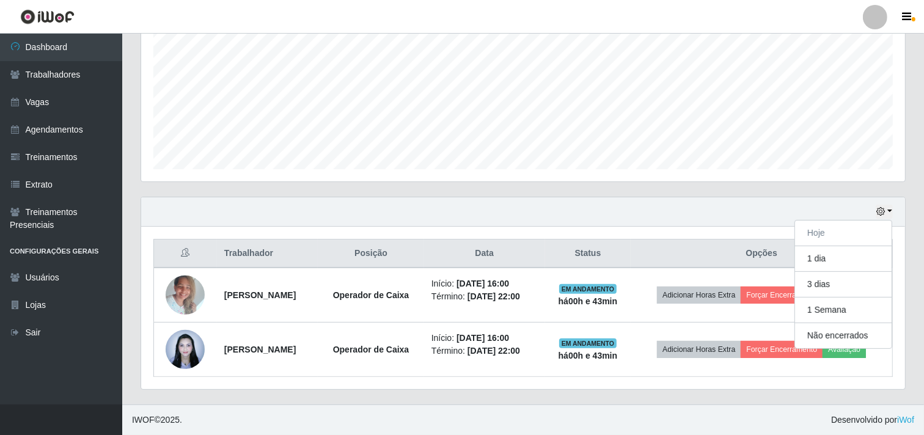
click at [692, 188] on div "Agendamentos Day Month" at bounding box center [522, 61] width 783 height 269
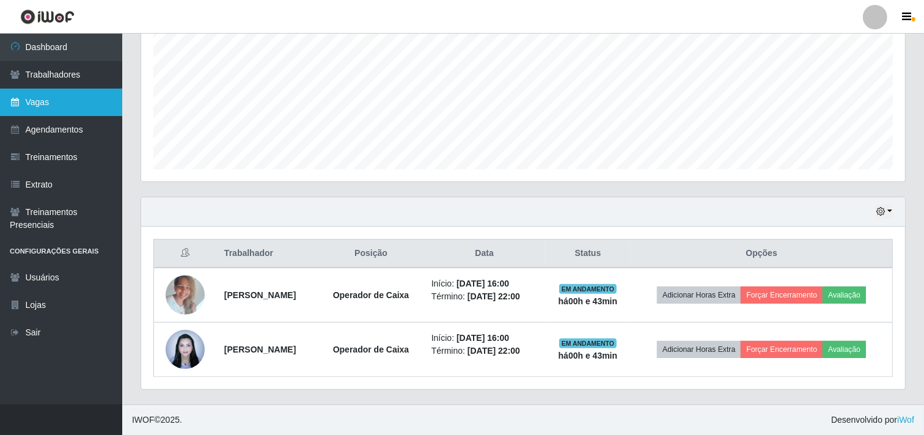
click at [42, 103] on link "Vagas" at bounding box center [61, 102] width 122 height 27
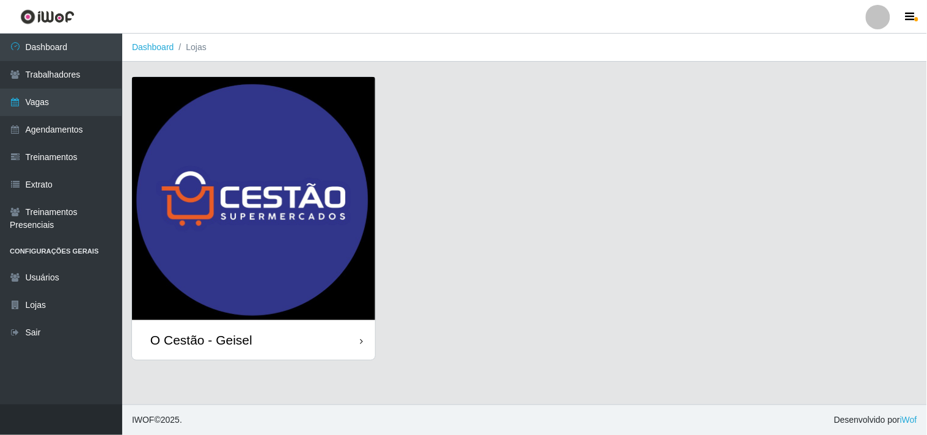
click at [314, 326] on div "O Cestão - Geisel" at bounding box center [253, 340] width 243 height 40
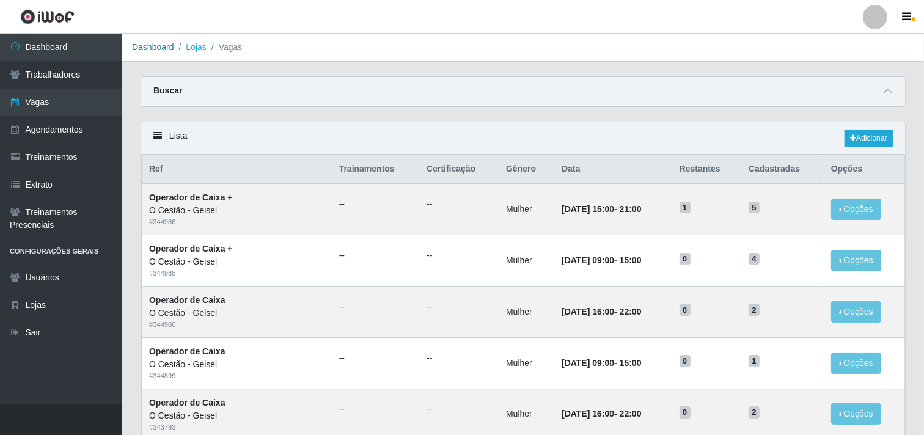
click at [165, 46] on link "Dashboard" at bounding box center [153, 47] width 42 height 10
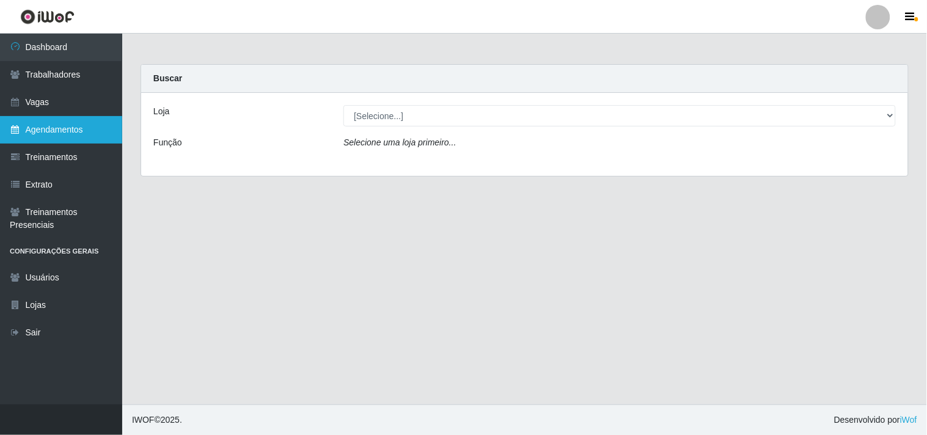
click at [46, 118] on link "Agendamentos" at bounding box center [61, 129] width 122 height 27
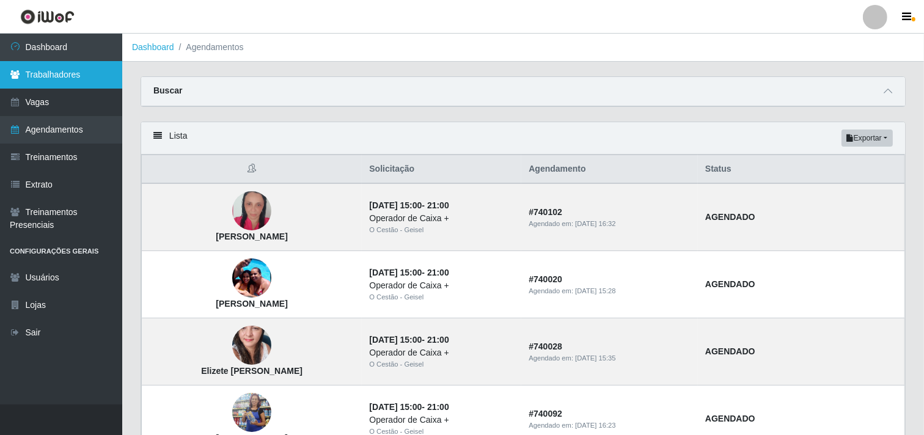
click at [71, 81] on link "Trabalhadores" at bounding box center [61, 74] width 122 height 27
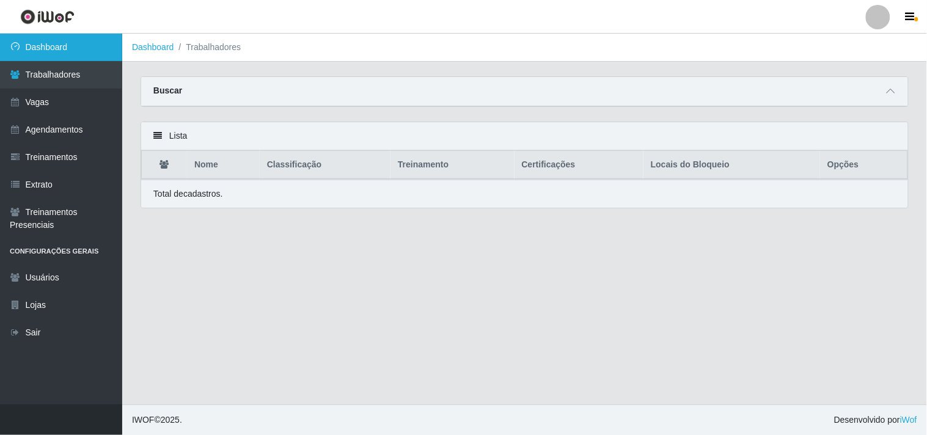
click at [21, 47] on link "Dashboard" at bounding box center [61, 47] width 122 height 27
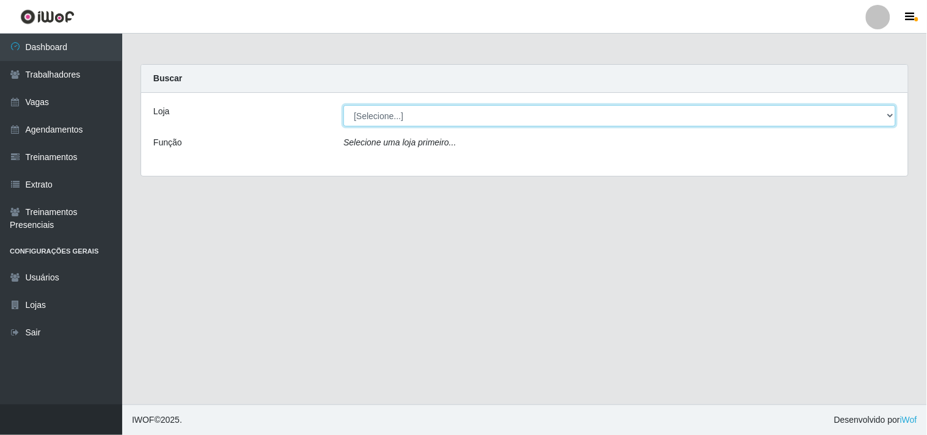
click at [402, 111] on select "[Selecione...] O Cestão - Geisel" at bounding box center [619, 115] width 552 height 21
select select "224"
click at [343, 105] on select "[Selecione...] O Cestão - Geisel" at bounding box center [619, 115] width 552 height 21
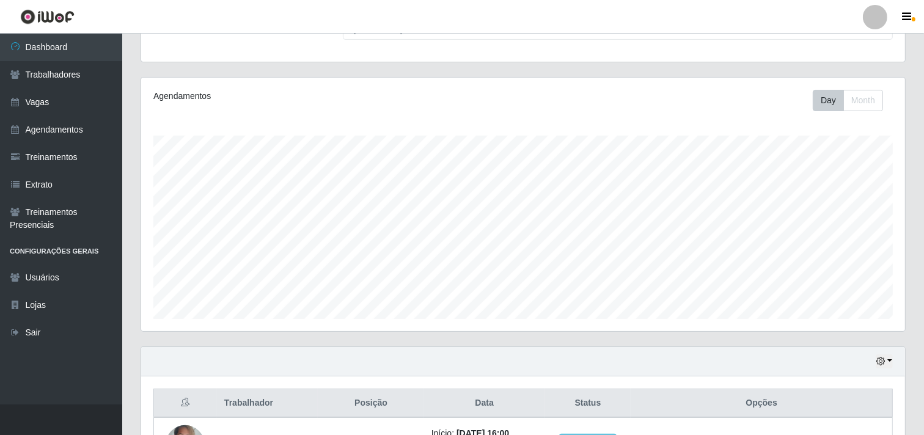
scroll to position [268, 0]
